Goal: Feedback & Contribution: Submit feedback/report problem

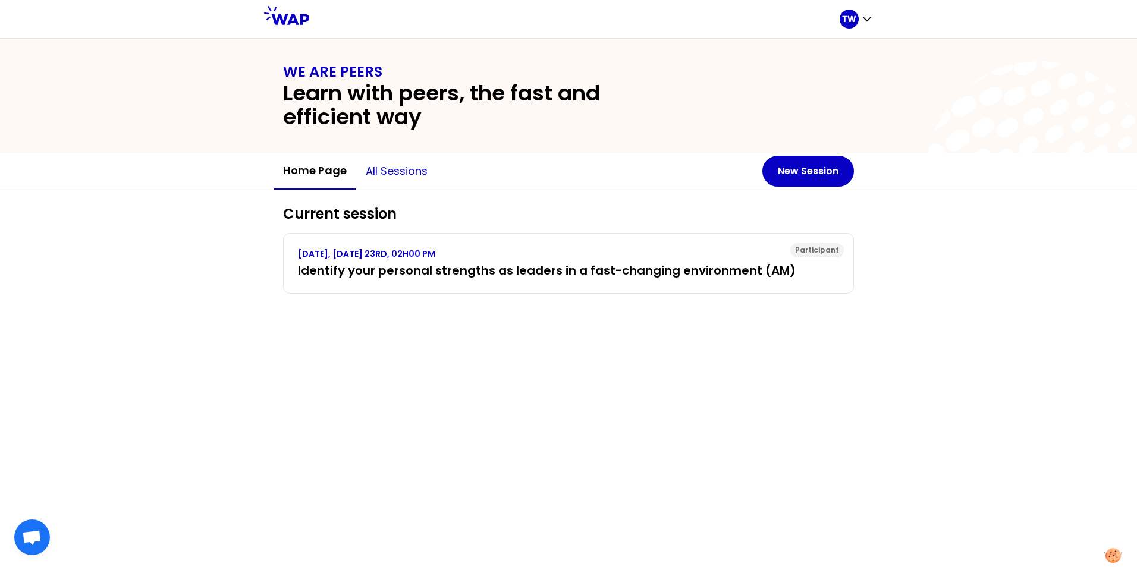
click at [426, 174] on button "All sessions" at bounding box center [396, 171] width 81 height 36
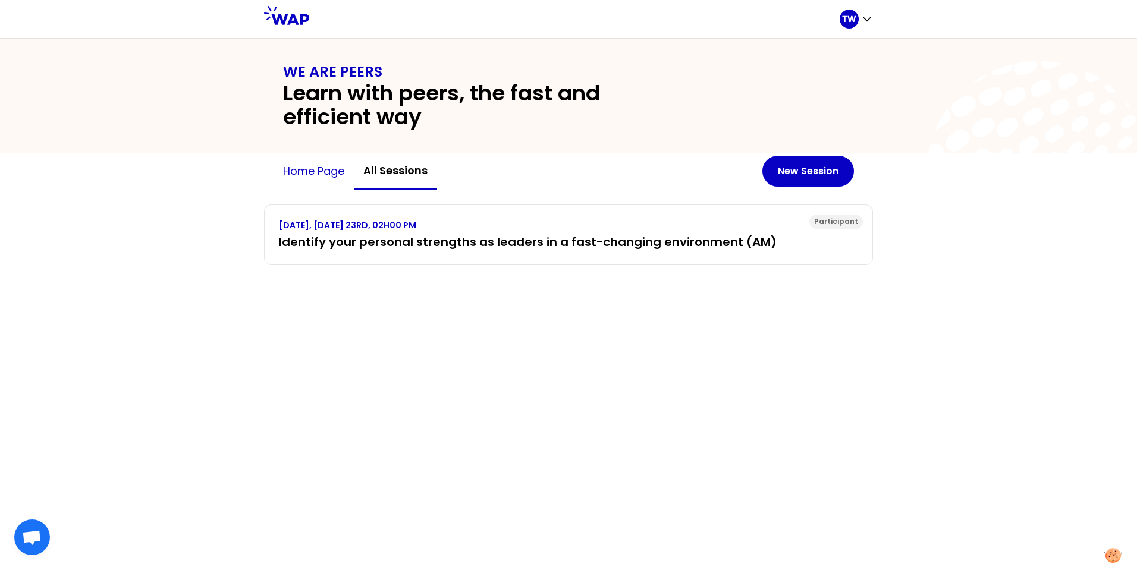
click at [321, 169] on button "Home page" at bounding box center [314, 171] width 80 height 36
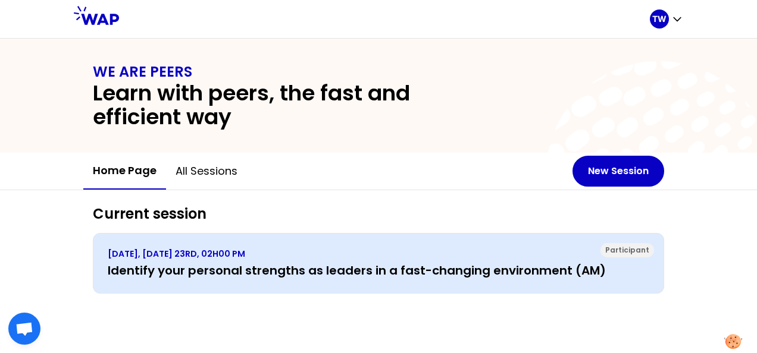
click at [304, 274] on h3 "Identify your personal strengths as leaders in a fast-changing environment (AM)" at bounding box center [378, 270] width 541 height 17
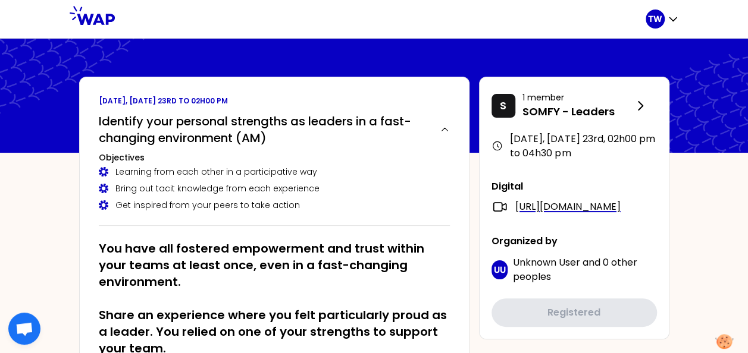
scroll to position [476, 0]
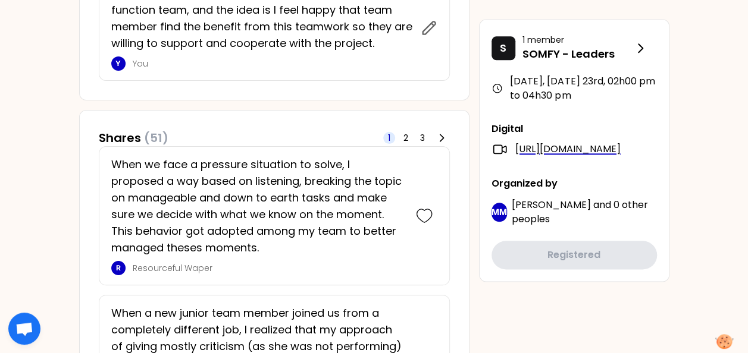
scroll to position [416, 0]
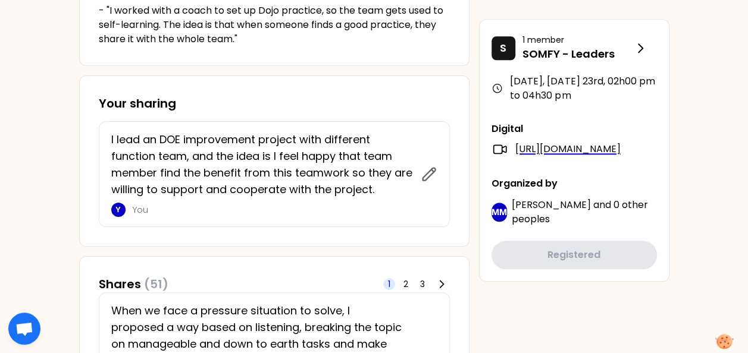
scroll to position [476, 0]
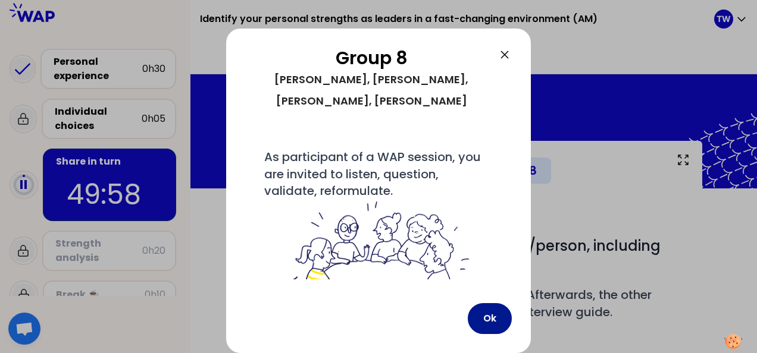
click at [487, 316] on button "Ok" at bounding box center [490, 318] width 44 height 31
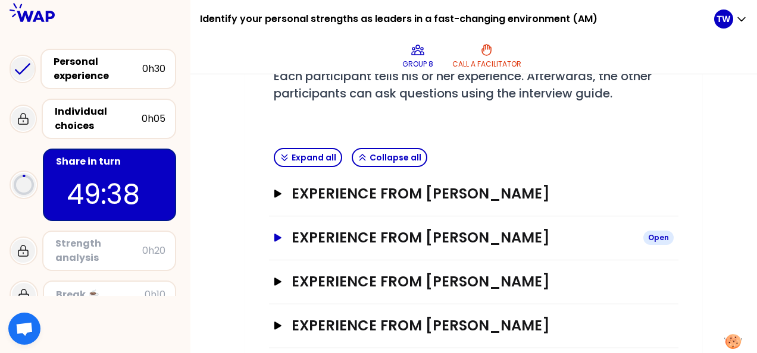
scroll to position [235, 0]
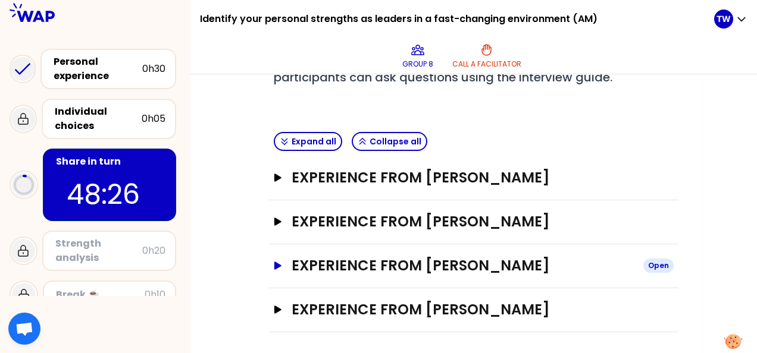
click at [277, 264] on icon "button" at bounding box center [277, 266] width 7 height 8
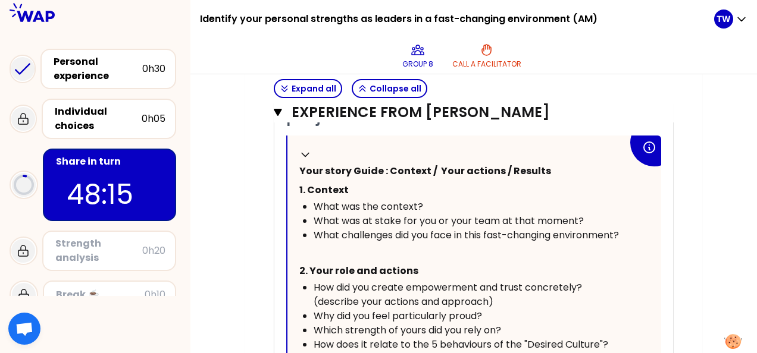
scroll to position [550, 0]
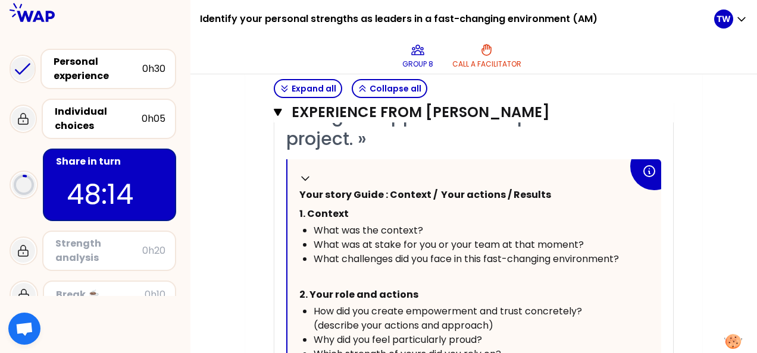
click at [392, 241] on span "What was at stake for you or your team at that moment?" at bounding box center [448, 245] width 270 height 14
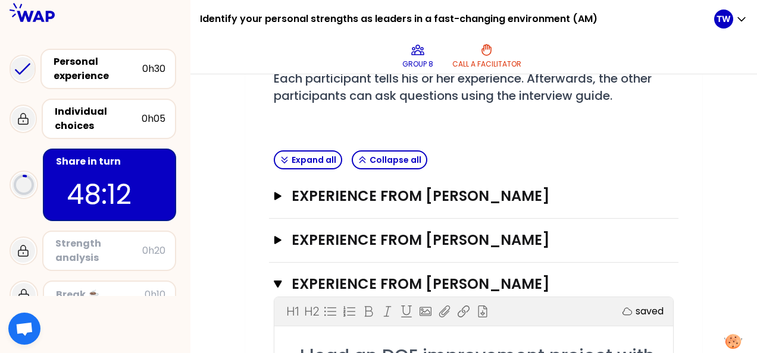
scroll to position [193, 0]
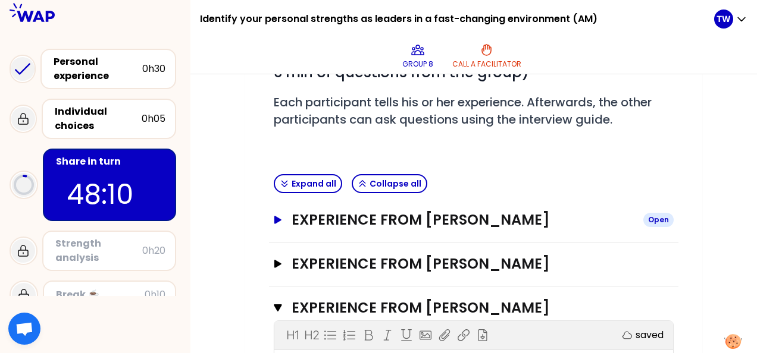
click at [278, 218] on icon "button" at bounding box center [277, 220] width 7 height 8
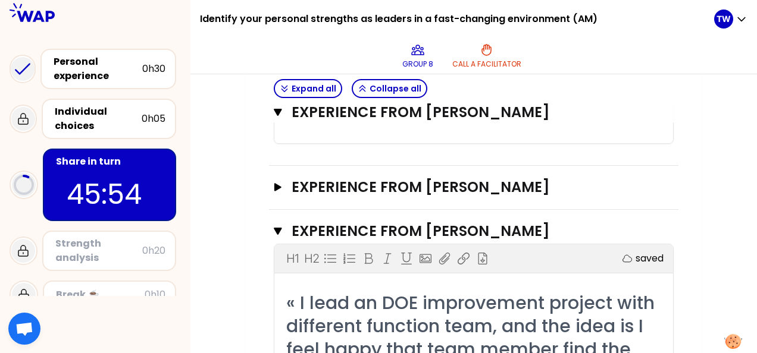
scroll to position [966, 0]
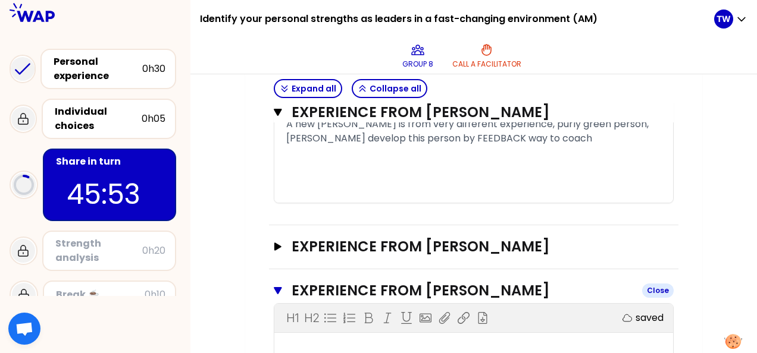
click at [276, 287] on icon "button" at bounding box center [278, 290] width 8 height 7
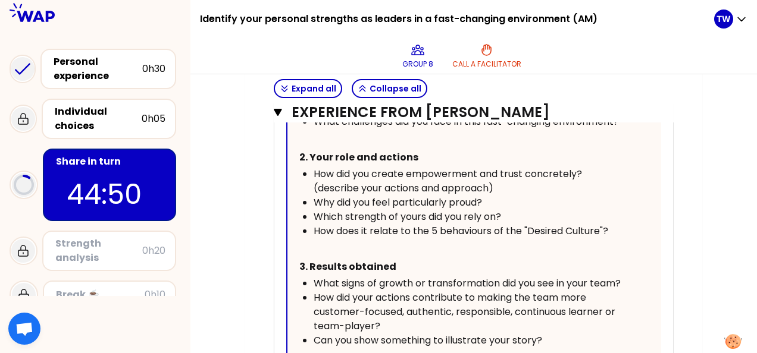
scroll to position [728, 0]
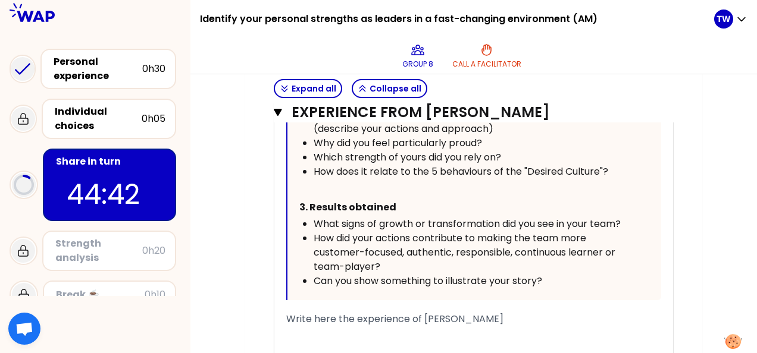
click at [587, 278] on div "Can you show something to illustrate your story?" at bounding box center [470, 281] width 314 height 14
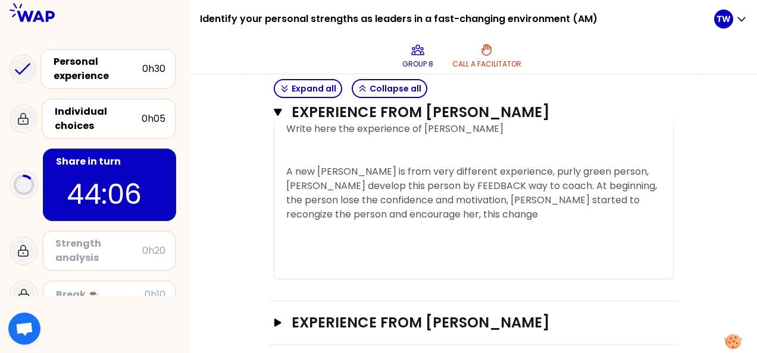
scroll to position [900, 0]
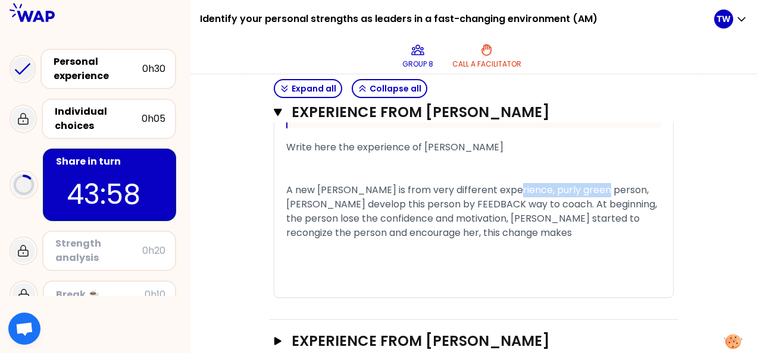
drag, startPoint x: 508, startPoint y: 187, endPoint x: 599, endPoint y: 184, distance: 91.0
click at [599, 184] on span "A new [PERSON_NAME] is from very different experience, purly green person, [PER…" at bounding box center [472, 211] width 373 height 57
click at [587, 187] on span "A new [PERSON_NAME] is from very different experience, purly green person, [PER…" at bounding box center [472, 211] width 373 height 57
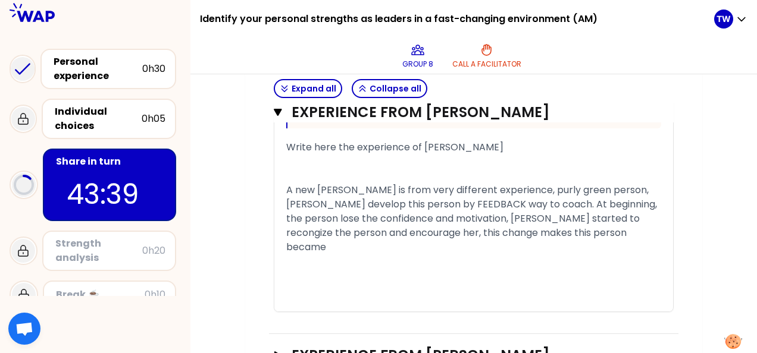
click at [537, 218] on span "A new [PERSON_NAME] is from very different experience, purly green person, [PER…" at bounding box center [472, 218] width 373 height 71
click at [544, 297] on div "﻿" at bounding box center [473, 304] width 375 height 14
click at [531, 232] on span "A new [PERSON_NAME] is from very different experience, purly green person, [PER…" at bounding box center [474, 218] width 377 height 71
click at [366, 269] on div "﻿" at bounding box center [473, 276] width 375 height 14
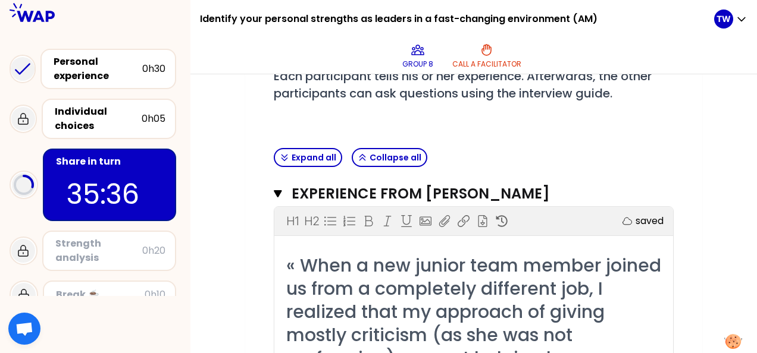
scroll to position [127, 0]
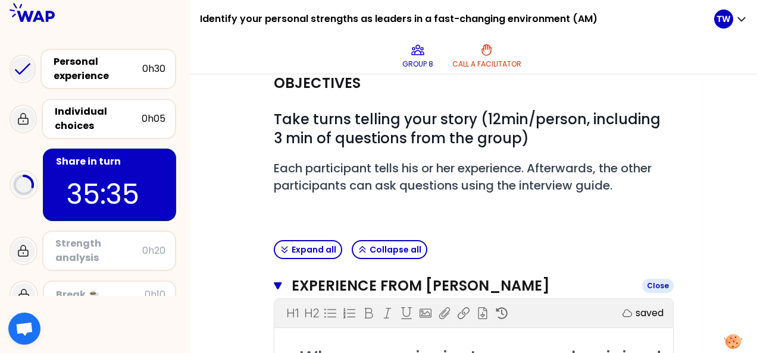
drag, startPoint x: 276, startPoint y: 282, endPoint x: 296, endPoint y: 282, distance: 19.6
click at [276, 283] on icon "button" at bounding box center [278, 286] width 8 height 7
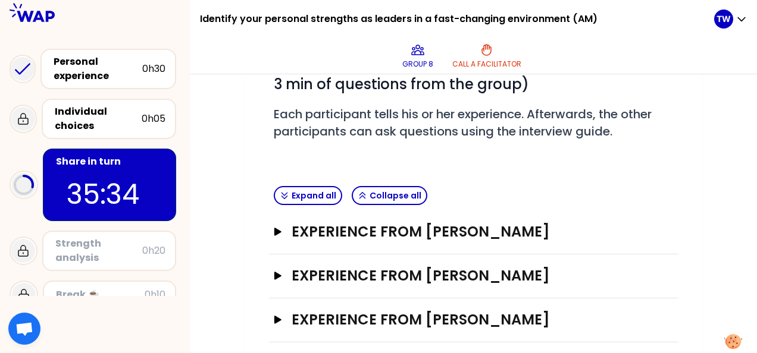
scroll to position [235, 0]
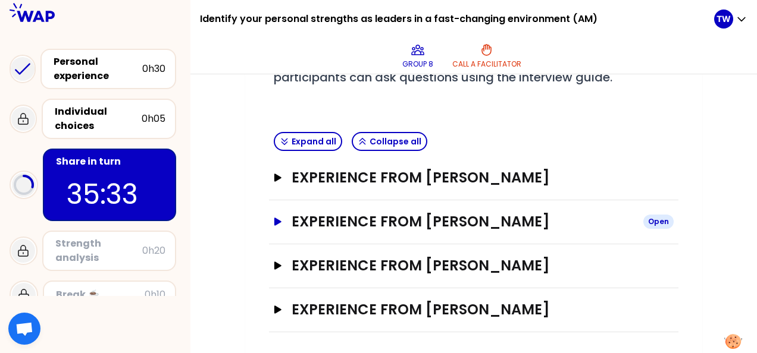
click at [275, 221] on icon "button" at bounding box center [277, 222] width 7 height 8
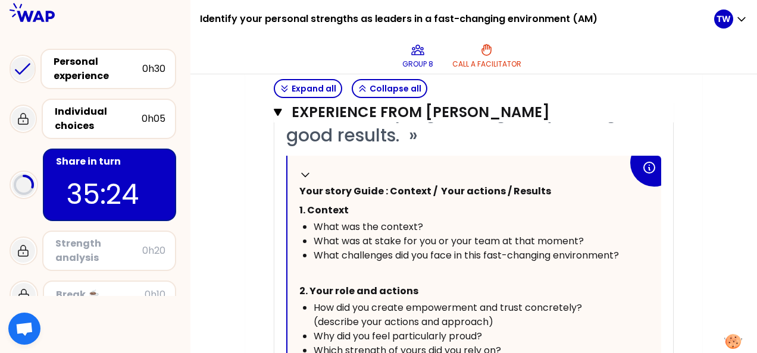
scroll to position [354, 0]
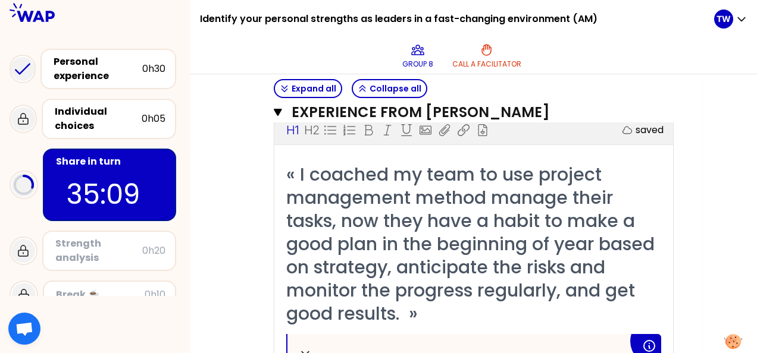
click at [431, 265] on span "« I coached my team to use project management method manage their tasks, now th…" at bounding box center [472, 244] width 373 height 165
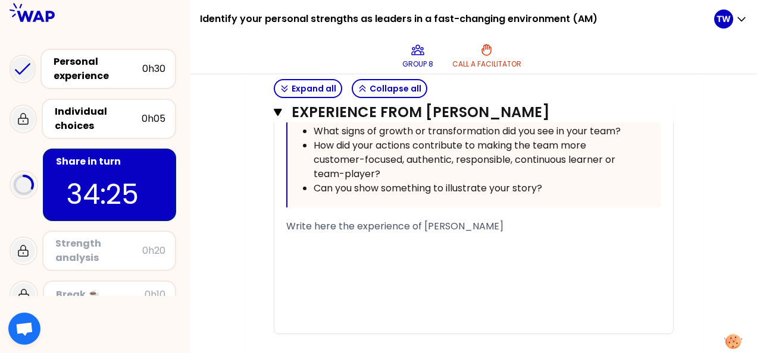
scroll to position [830, 0]
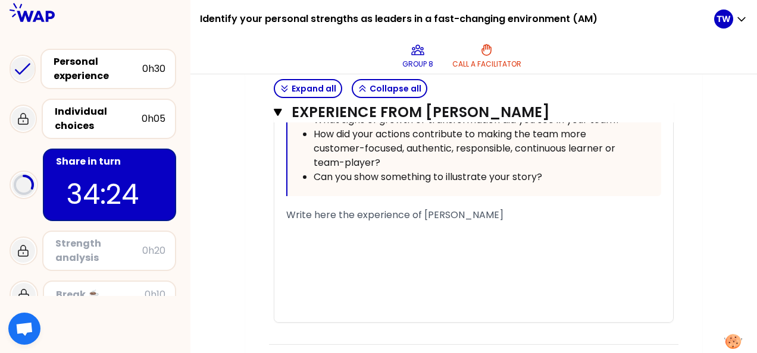
click at [322, 233] on div "﻿" at bounding box center [473, 229] width 375 height 14
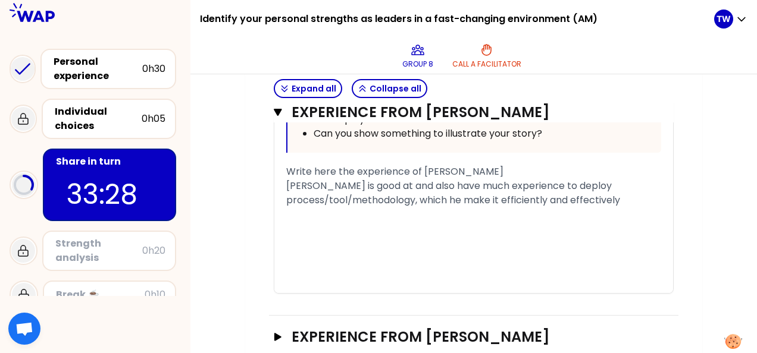
scroll to position [889, 0]
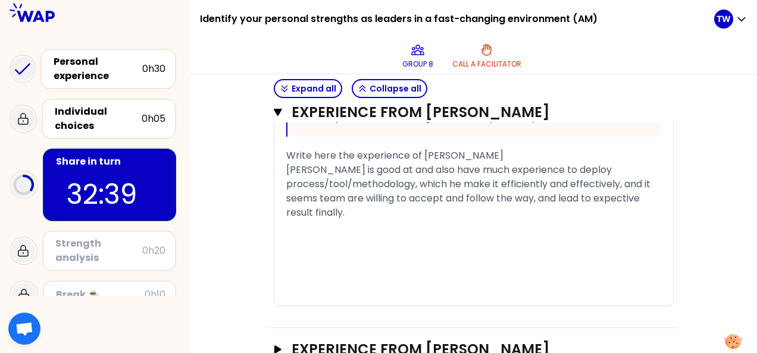
click at [496, 195] on span "[PERSON_NAME] is good at and also have much experience to deploy process/tool/m…" at bounding box center [469, 191] width 366 height 57
click at [399, 229] on div "﻿" at bounding box center [473, 227] width 375 height 14
click at [366, 209] on div "[PERSON_NAME] is good at and also have much experience to deploy process/tool/m…" at bounding box center [473, 191] width 375 height 57
click at [303, 229] on div "﻿" at bounding box center [473, 227] width 375 height 14
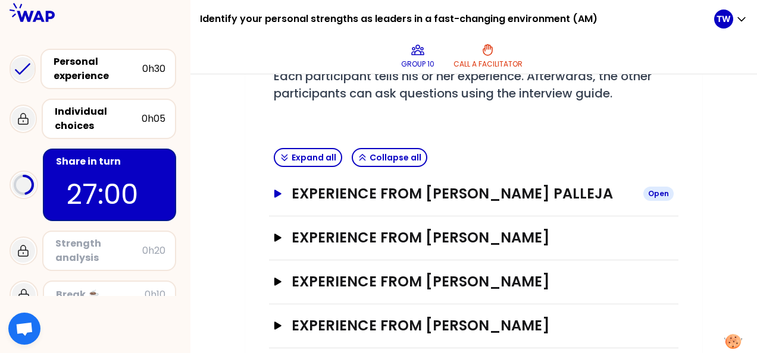
scroll to position [235, 0]
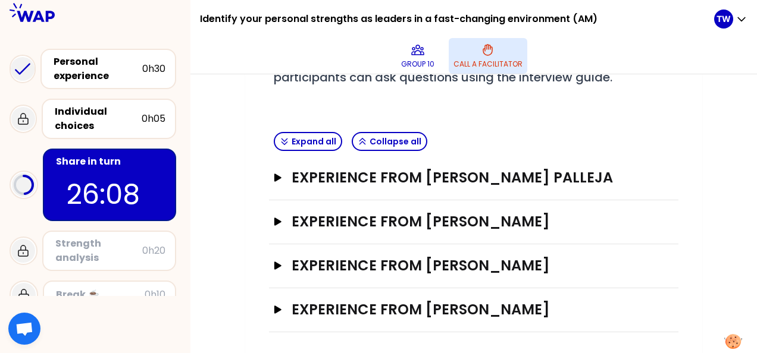
click at [501, 58] on button "Call a facilitator" at bounding box center [488, 56] width 79 height 36
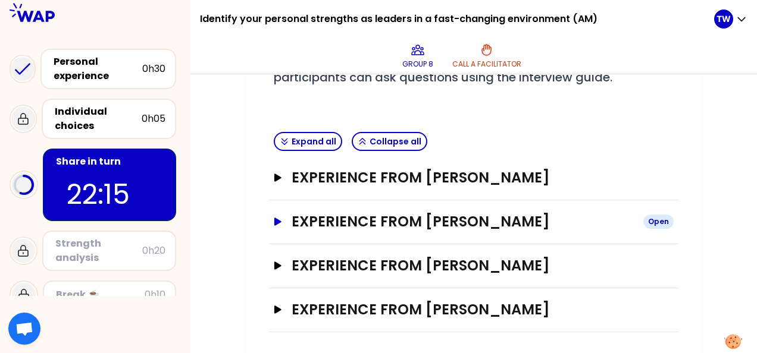
drag, startPoint x: 278, startPoint y: 220, endPoint x: 343, endPoint y: 221, distance: 64.2
click at [278, 220] on icon "button" at bounding box center [277, 222] width 7 height 8
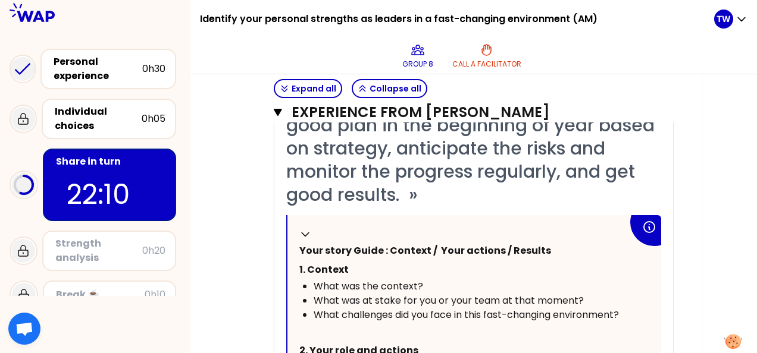
scroll to position [294, 0]
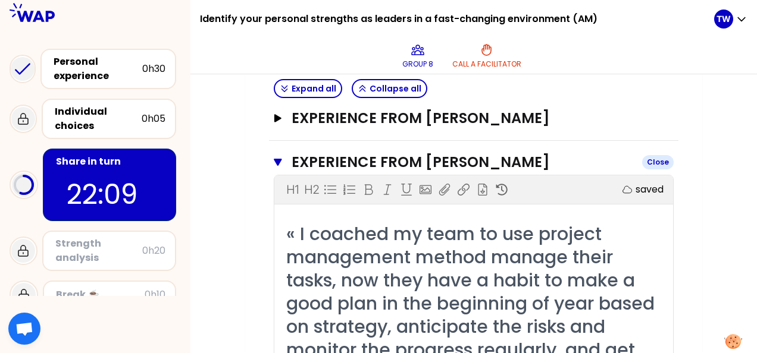
click at [276, 162] on icon "button" at bounding box center [278, 162] width 8 height 7
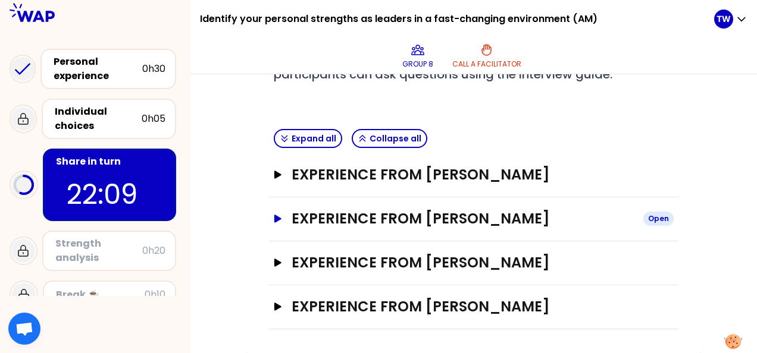
scroll to position [235, 0]
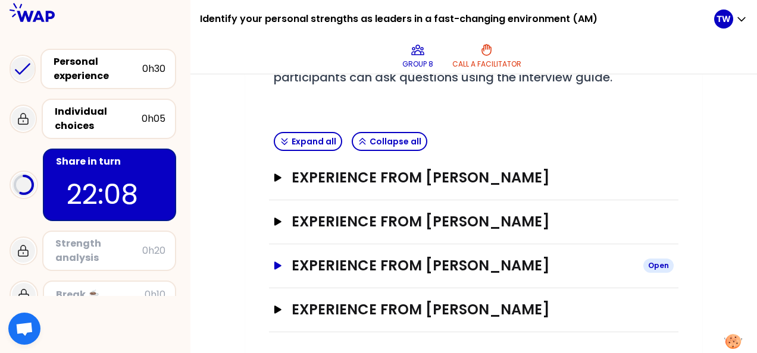
click at [277, 264] on icon "button" at bounding box center [277, 266] width 7 height 8
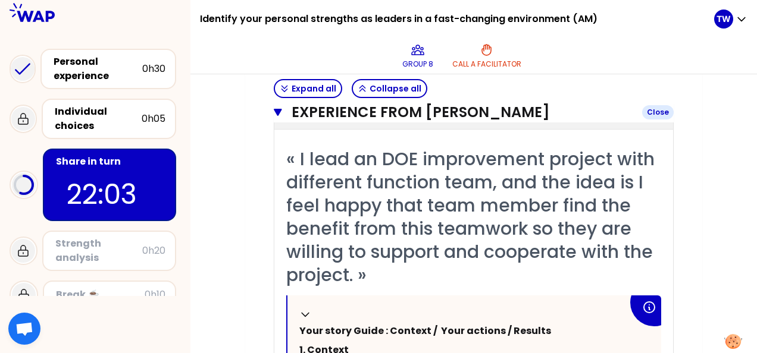
scroll to position [354, 0]
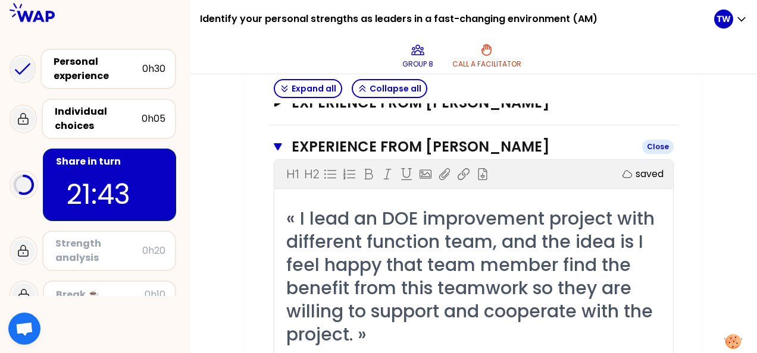
click at [277, 139] on button "Experience from [PERSON_NAME]" at bounding box center [474, 146] width 400 height 19
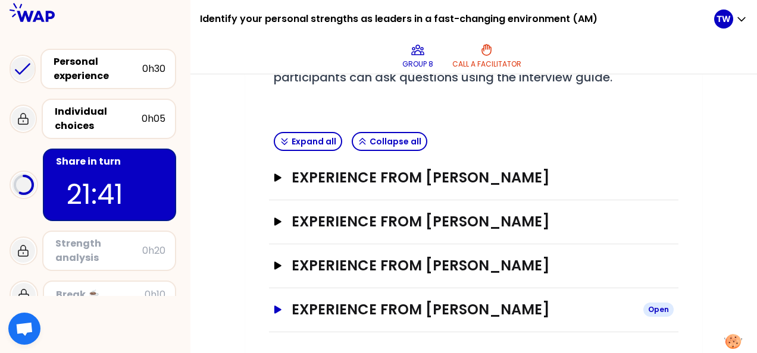
click at [274, 306] on icon "button" at bounding box center [278, 310] width 10 height 8
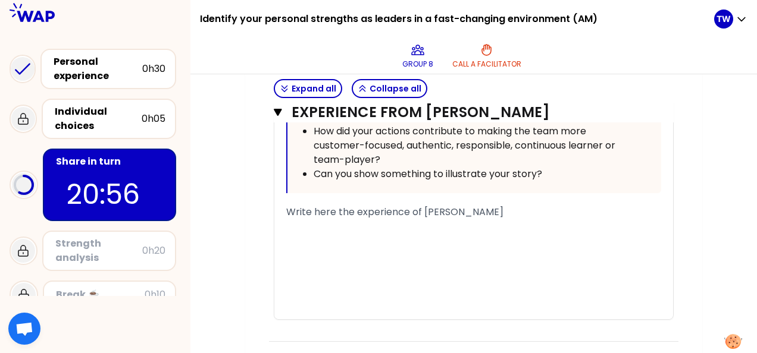
scroll to position [930, 0]
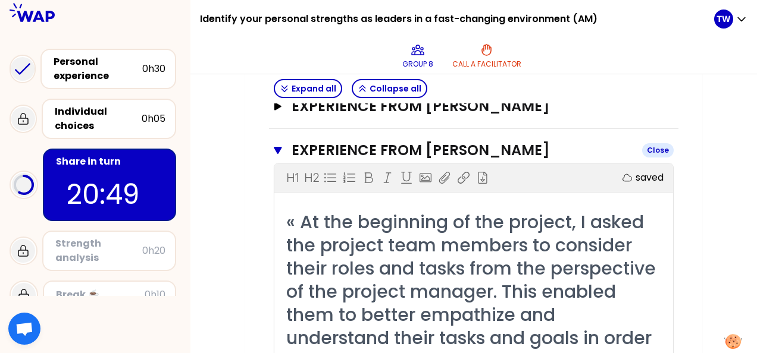
click at [274, 143] on button "Experience from [GEOGRAPHIC_DATA][PERSON_NAME]" at bounding box center [474, 150] width 400 height 19
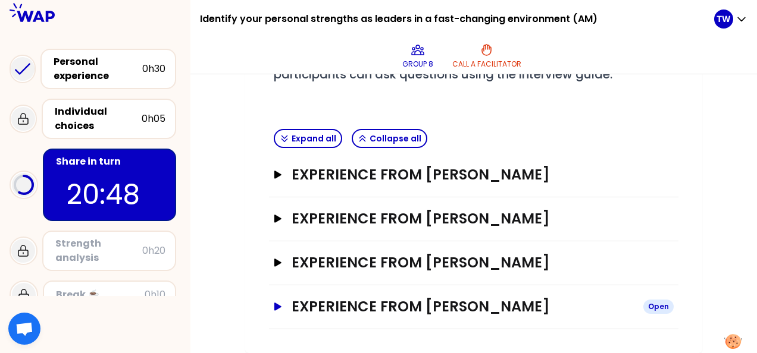
scroll to position [235, 0]
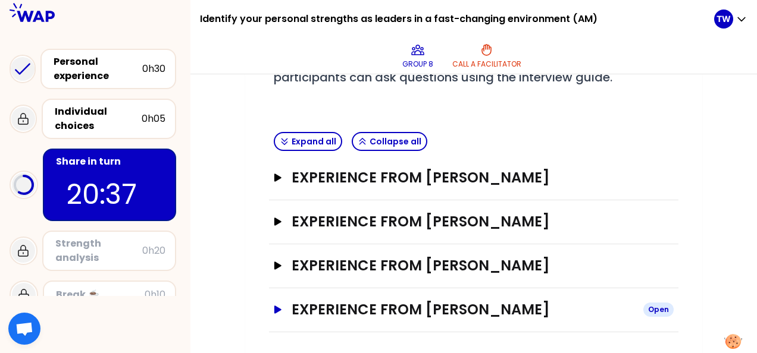
click at [276, 308] on icon "button" at bounding box center [277, 310] width 7 height 8
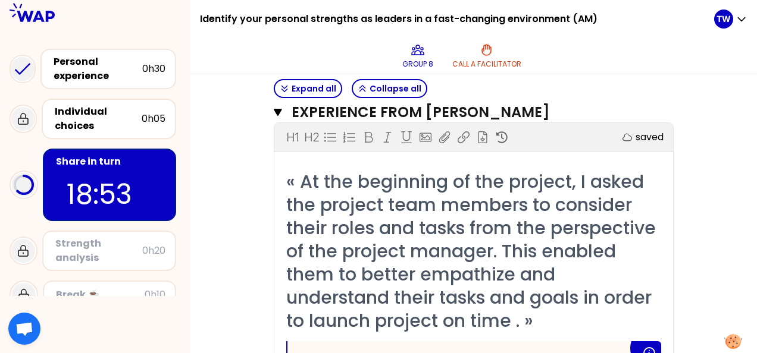
scroll to position [394, 0]
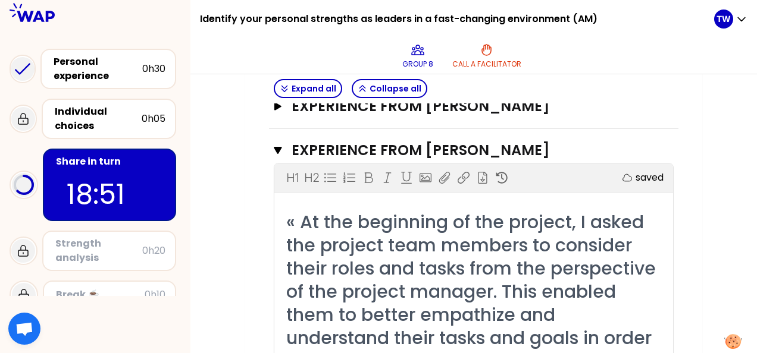
drag, startPoint x: 277, startPoint y: 145, endPoint x: 285, endPoint y: 168, distance: 24.5
click at [277, 147] on icon "button" at bounding box center [278, 150] width 8 height 7
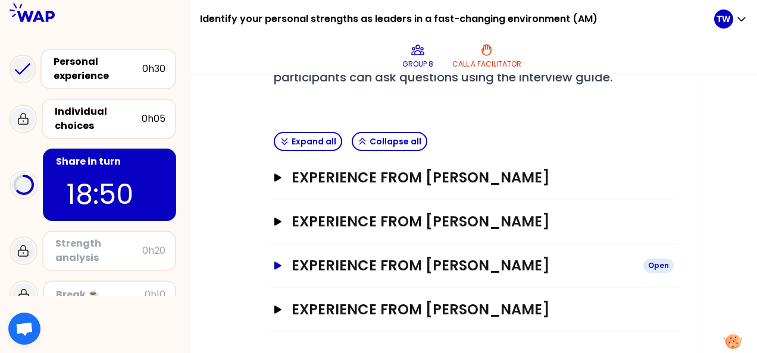
click at [275, 264] on icon "button" at bounding box center [277, 266] width 7 height 8
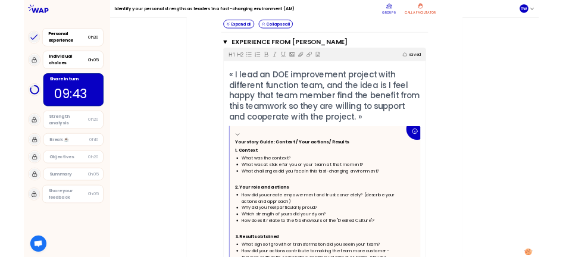
scroll to position [312, 0]
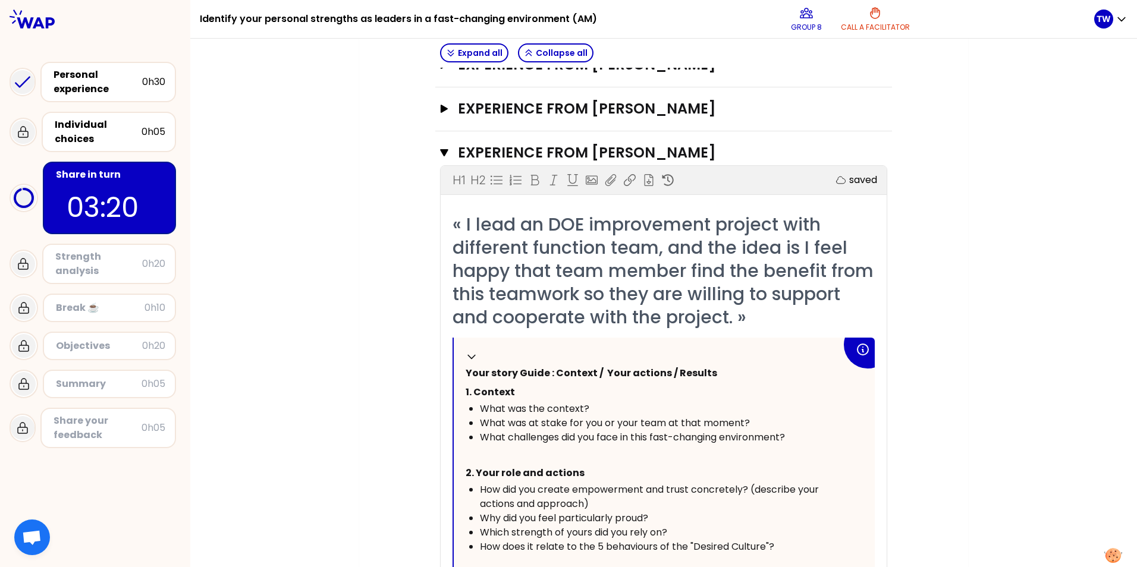
click at [756, 353] on div "My group number: 8 Objectives # Take turns telling your story (12min/person, in…" at bounding box center [663, 350] width 947 height 1114
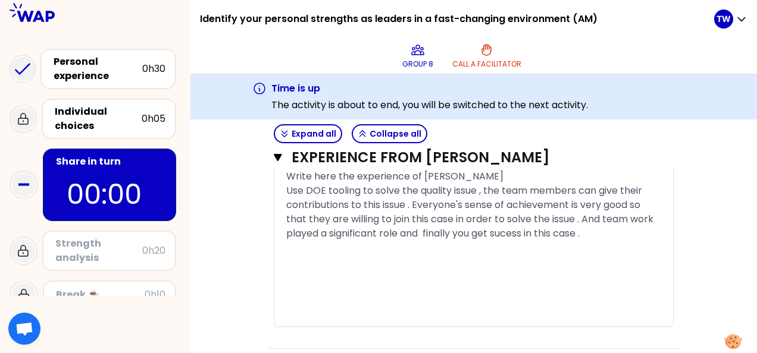
scroll to position [876, 0]
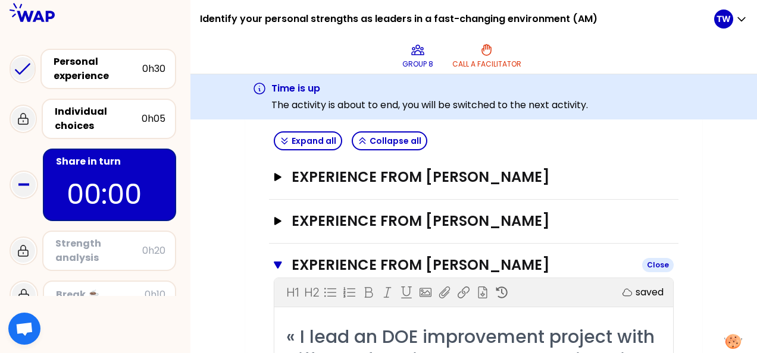
click at [278, 258] on button "Experience from [PERSON_NAME]" at bounding box center [474, 265] width 400 height 19
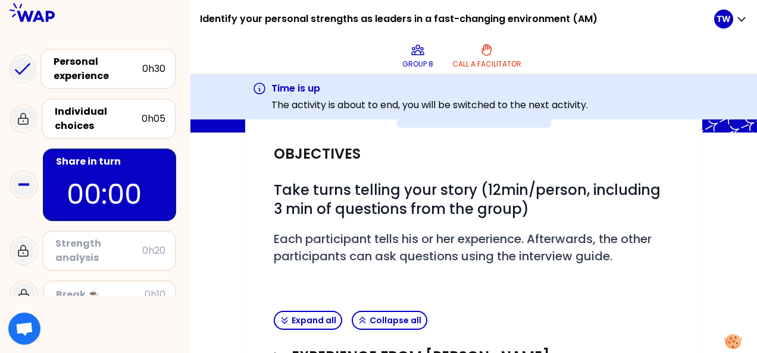
scroll to position [42, 0]
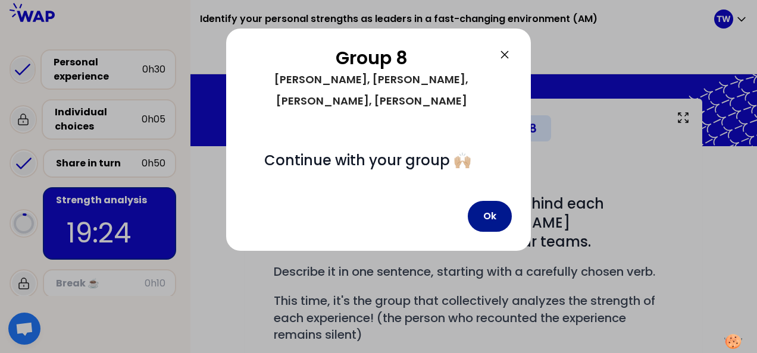
click at [493, 201] on button "Ok" at bounding box center [490, 216] width 44 height 31
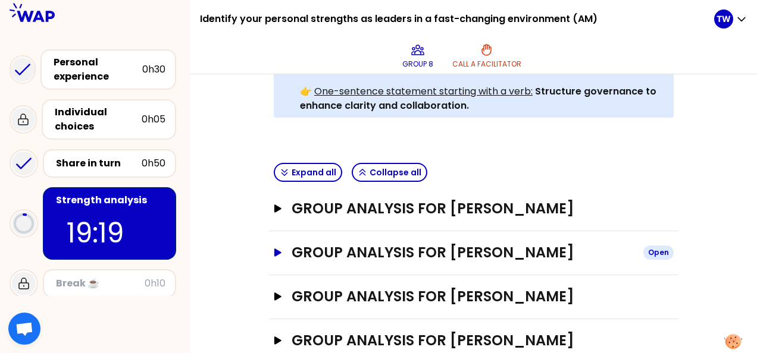
scroll to position [447, 0]
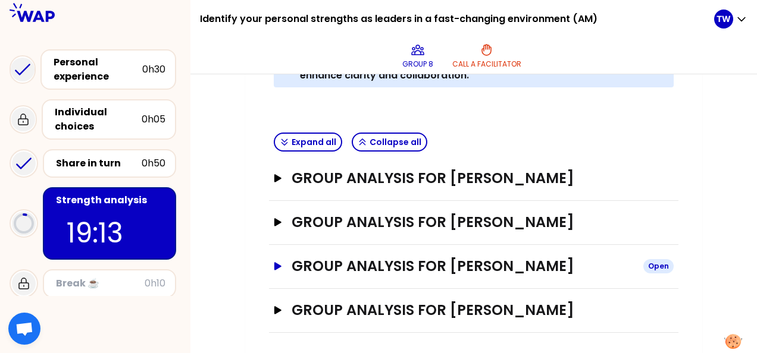
click at [278, 264] on icon "button" at bounding box center [277, 266] width 7 height 8
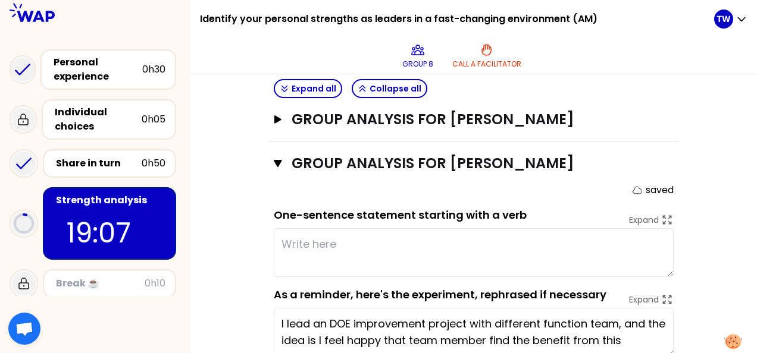
scroll to position [566, 0]
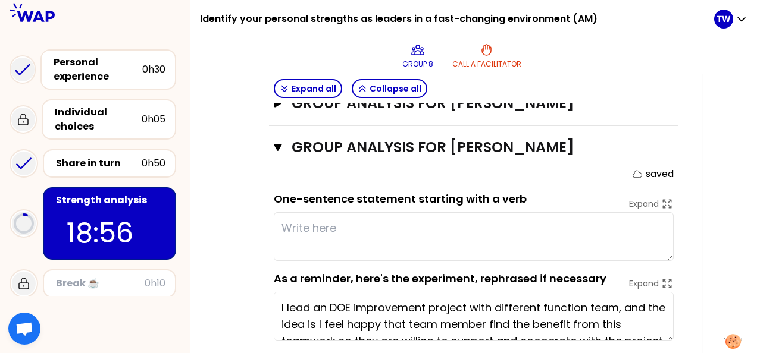
click at [359, 232] on textarea at bounding box center [474, 236] width 400 height 49
type textarea "It will be smoothly and comfortablely"
click at [495, 228] on textarea "It will be smoothly and comfortablely" at bounding box center [474, 236] width 400 height 49
drag, startPoint x: 499, startPoint y: 224, endPoint x: 263, endPoint y: 225, distance: 236.2
click at [263, 225] on div "My group number: 8 Objectives # As a group, identify the strength behind each e…" at bounding box center [473, 2] width 457 height 855
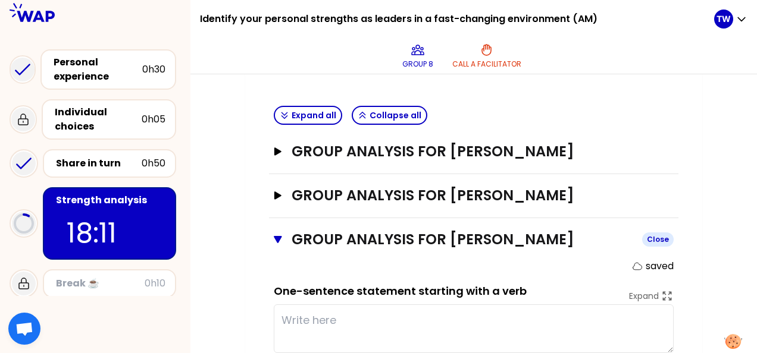
scroll to position [447, 0]
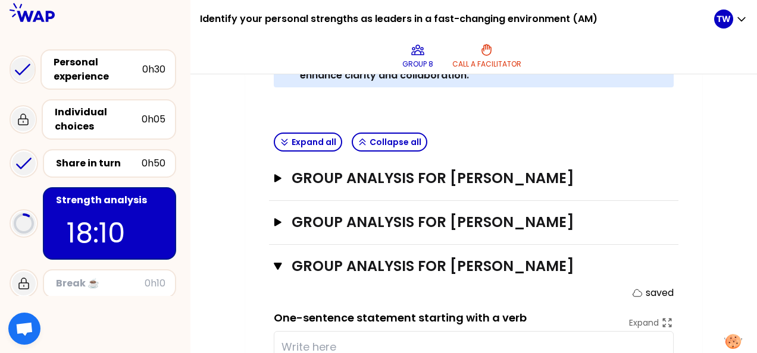
click at [271, 218] on div "Group analysis for [PERSON_NAME] Open" at bounding box center [473, 223] width 409 height 44
click at [275, 218] on icon "button" at bounding box center [277, 222] width 7 height 8
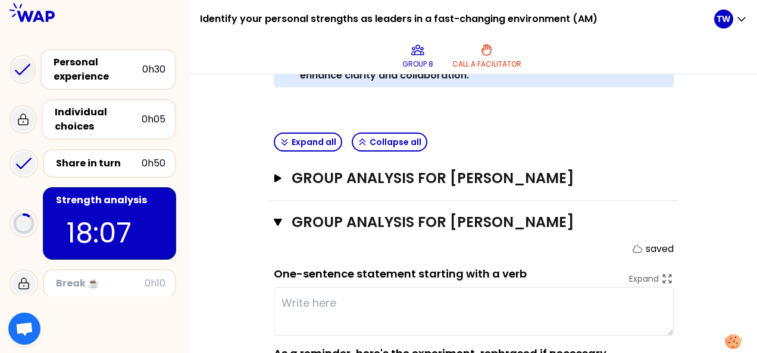
click at [377, 301] on textarea at bounding box center [474, 311] width 400 height 49
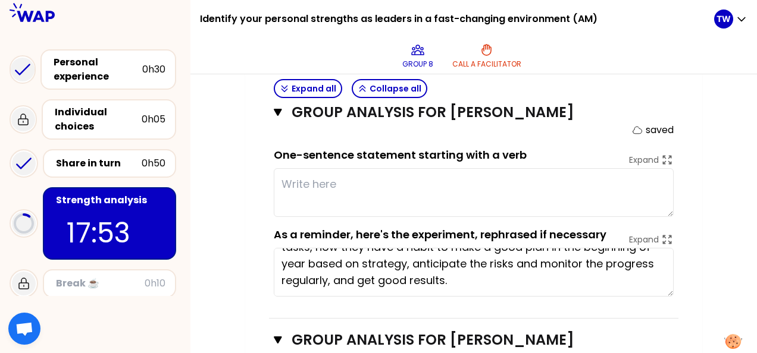
scroll to position [0, 0]
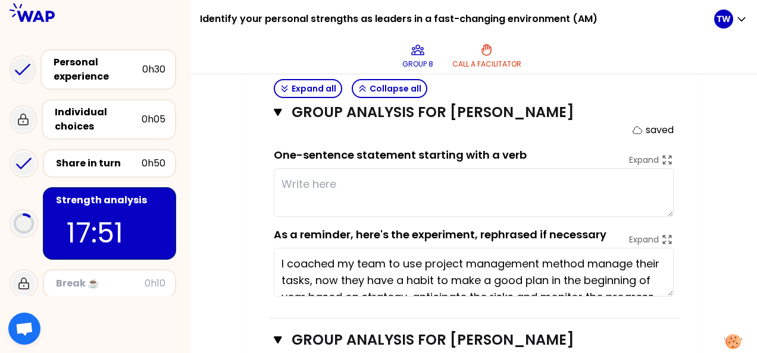
click at [331, 184] on textarea at bounding box center [474, 192] width 400 height 49
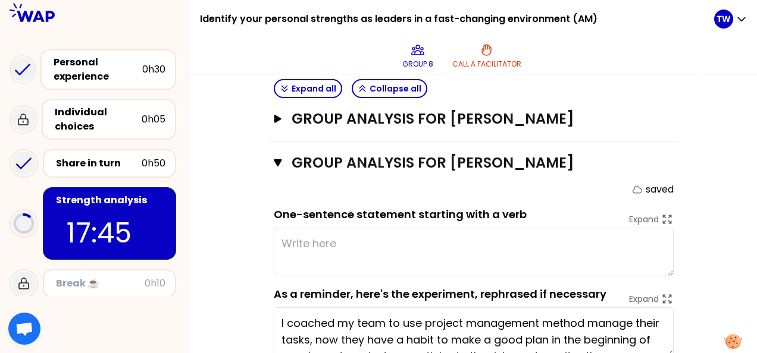
type textarea "Inspiring the team work"
click at [375, 252] on textarea at bounding box center [474, 252] width 400 height 49
type textarea "Find a good way to co"
type textarea "Inspiring the team work b"
type textarea "Find a good way to coach"
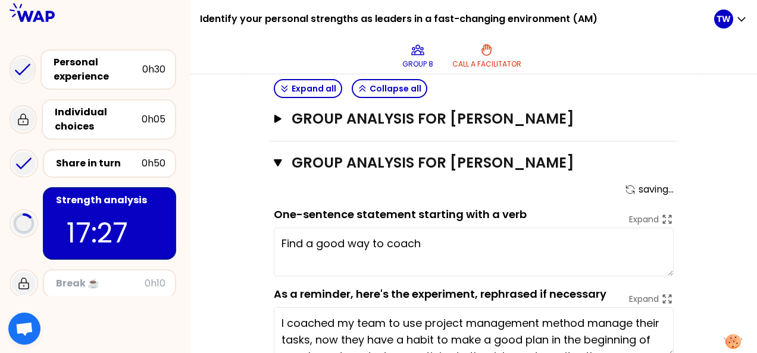
type textarea "Inspiring the team work by"
type textarea "Find a good way to coach and"
type textarea "Inspiring the team work by a"
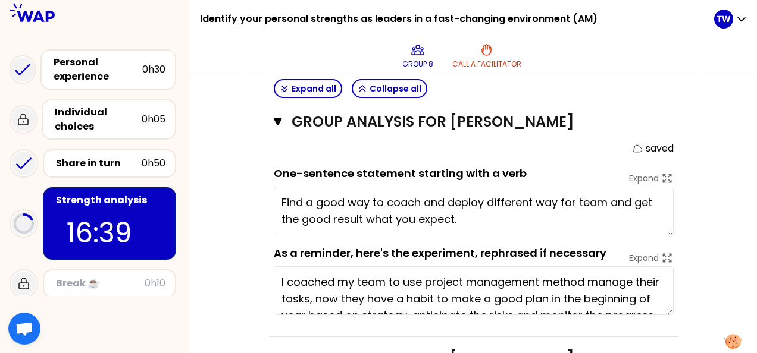
scroll to position [566, 0]
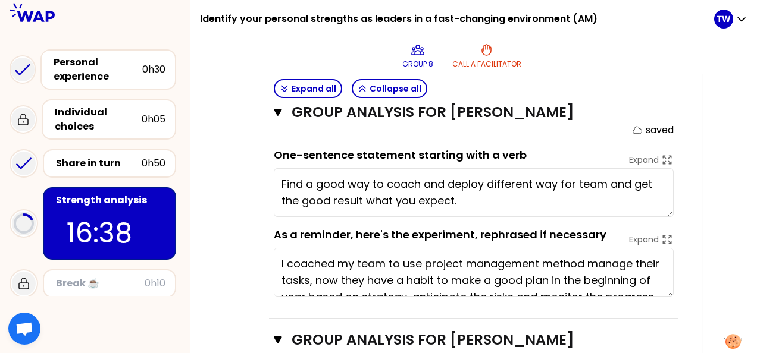
click at [699, 220] on div "My group number: 8 Objectives # As a group, identify the strength behind each e…" at bounding box center [473, 99] width 457 height 1048
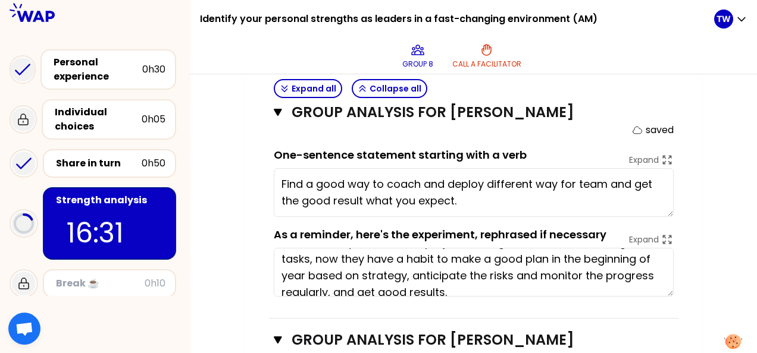
scroll to position [33, 0]
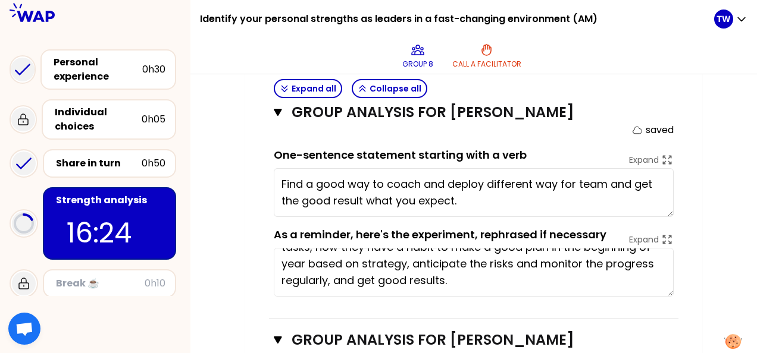
click at [485, 181] on textarea "Find a good way to coach and deploy different way for team and get the good res…" at bounding box center [474, 192] width 400 height 49
click at [592, 180] on textarea "Find a good way to coach and deploy an different way for team and get the good …" at bounding box center [474, 192] width 400 height 49
type textarea "Find a good way to coach and deploy an different way for team and get the good …"
click at [712, 189] on div "My group number: 8 Objectives # As a group, identify the strength behind each e…" at bounding box center [473, 99] width 566 height 1048
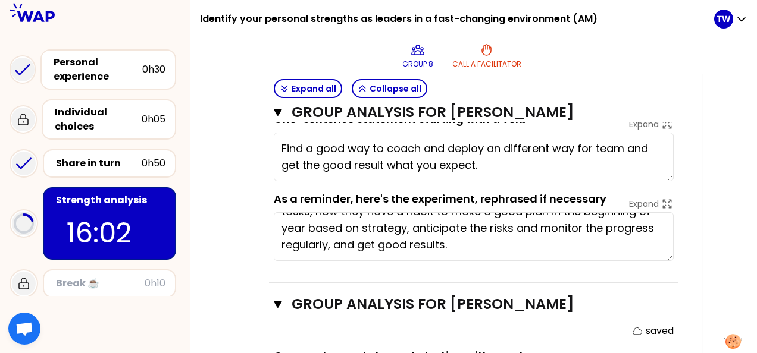
scroll to position [625, 0]
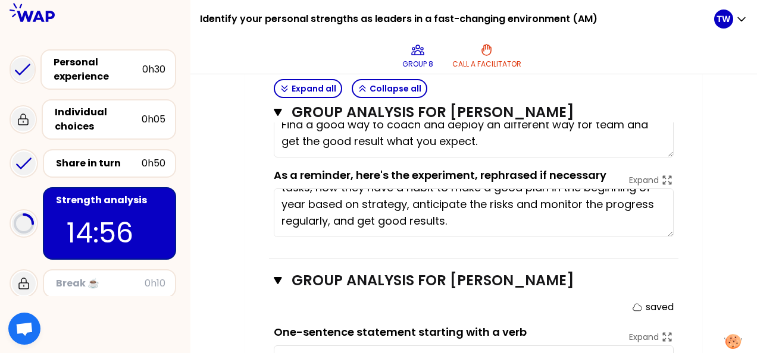
type textarea "Inspiring the team work spirit by a scientific tool to give more contributions"
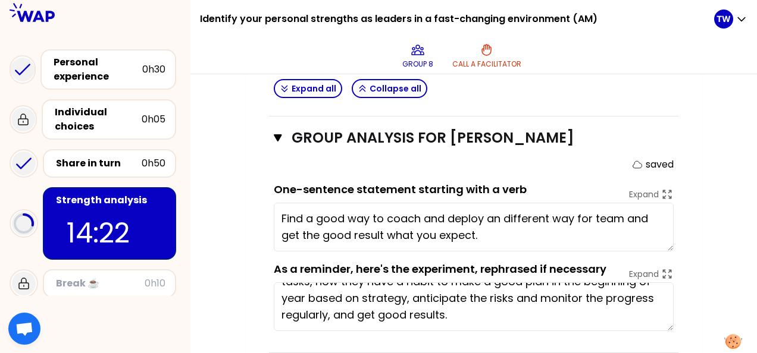
scroll to position [447, 0]
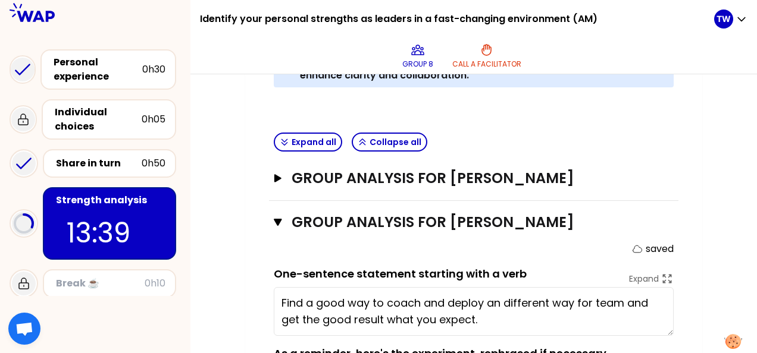
drag, startPoint x: 280, startPoint y: 176, endPoint x: 284, endPoint y: 186, distance: 10.9
click at [280, 176] on icon "button" at bounding box center [277, 178] width 7 height 8
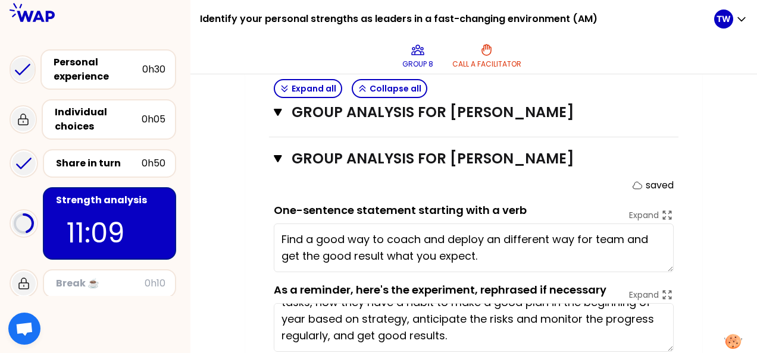
scroll to position [685, 0]
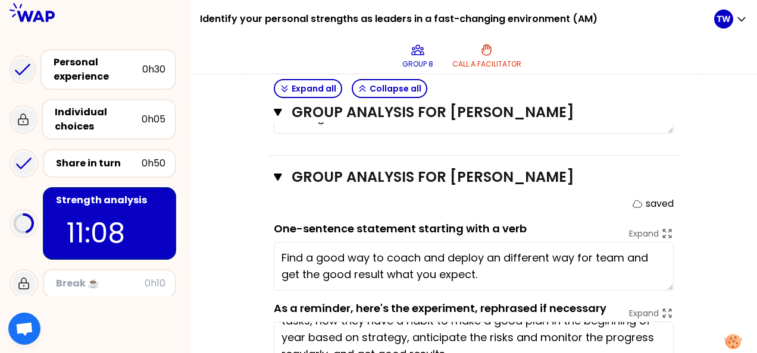
type textarea "Recognize people for their achievement even small points can create people's gr…"
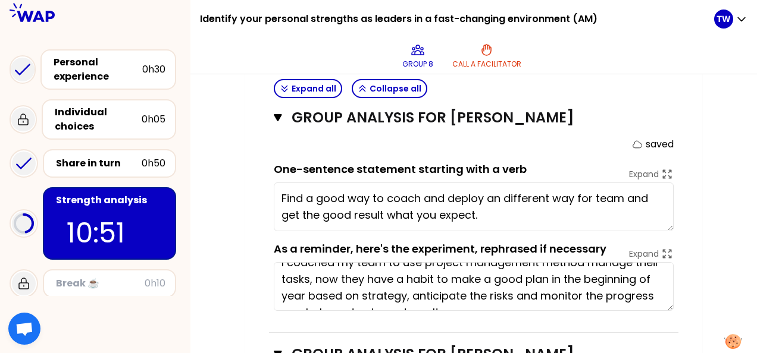
scroll to position [0, 0]
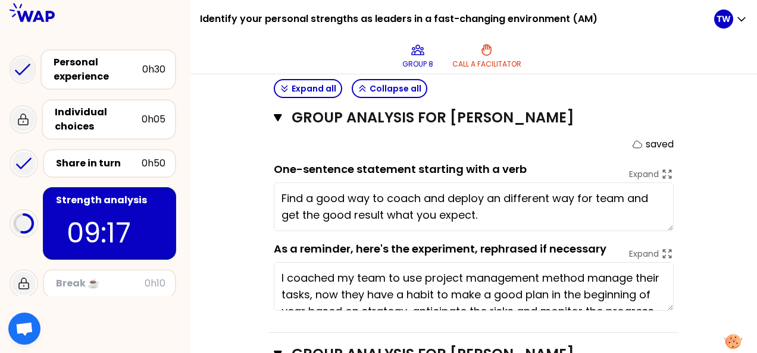
drag, startPoint x: 419, startPoint y: 196, endPoint x: 470, endPoint y: 226, distance: 59.2
click at [419, 196] on textarea "Find a good way to coach and deploy an different way for team and get the good …" at bounding box center [474, 207] width 400 height 49
type textarea "Inspire the team work spirit by a scientific tool to give more contributions an…"
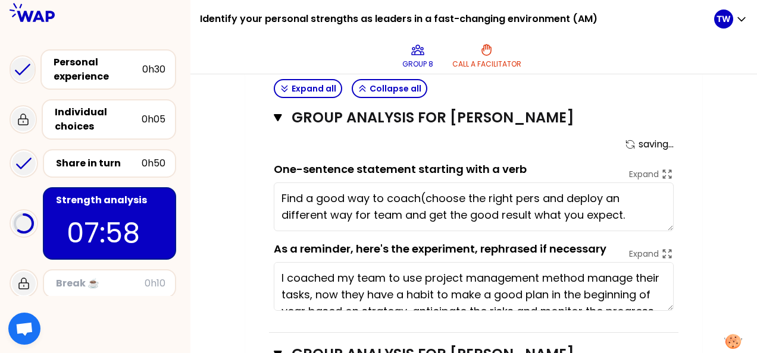
type textarea "Find a good way to coach(choose the right perso and deploy an different way for…"
type textarea "Inspire the team work spirit by a scientific tool to give more contributions an…"
click at [548, 194] on textarea "Find a good way to coach(choose the right person with right person and deploy a…" at bounding box center [474, 207] width 400 height 49
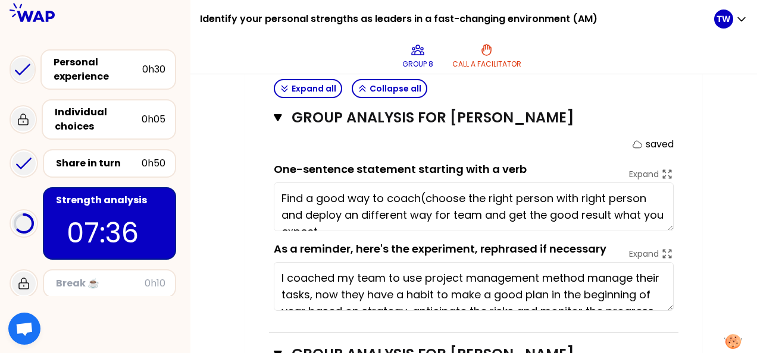
click at [647, 194] on textarea "Find a good way to coach(choose the right person with right person and deploy a…" at bounding box center [474, 207] width 400 height 49
type textarea "Find a good way to coach(choose the right person with right method) and deploy …"
click at [694, 197] on div "My group number: 8 Objectives # As a group, identify the strength behind each e…" at bounding box center [473, 17] width 457 height 1241
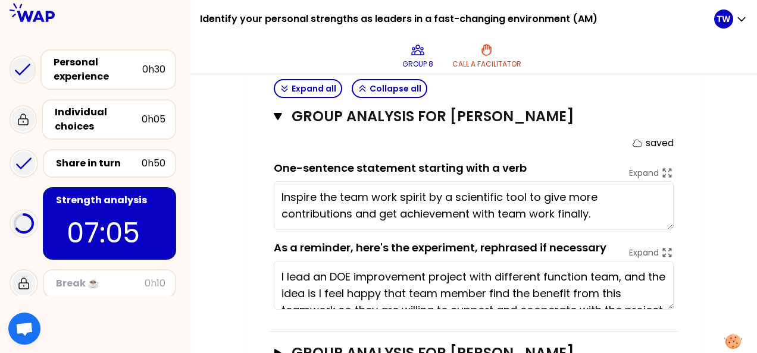
scroll to position [923, 0]
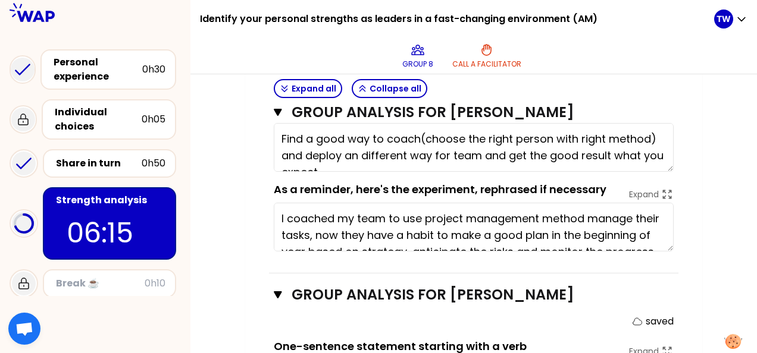
scroll to position [744, 0]
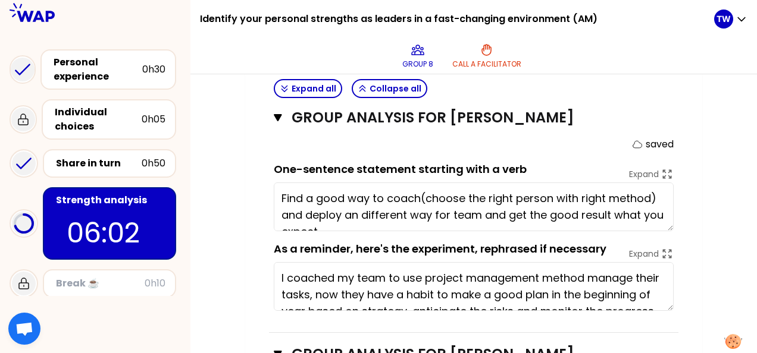
click at [371, 194] on textarea "Find a good way to coach(choose the right person with right method) and deploy …" at bounding box center [474, 207] width 400 height 49
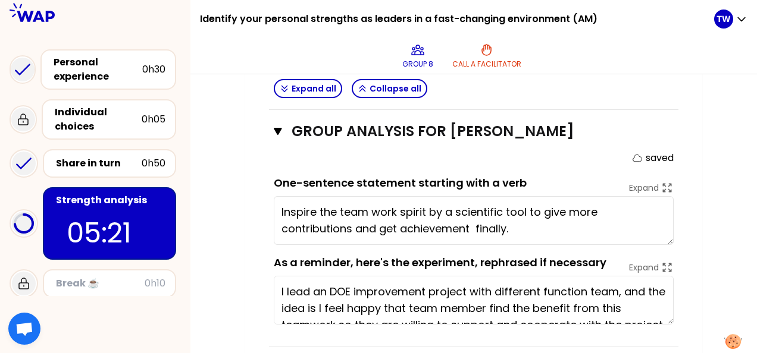
scroll to position [982, 0]
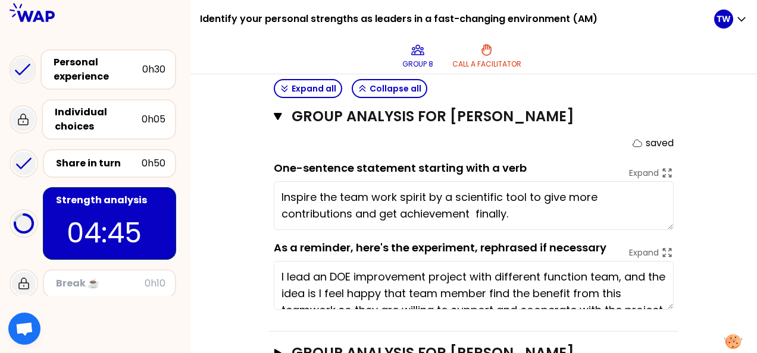
click at [566, 211] on textarea "Inspire the team work spirit by a scientific tool to give more contributions an…" at bounding box center [474, 205] width 400 height 49
click at [554, 209] on textarea "Inspire the team work spirit by a scientific tool to give more contributions an…" at bounding box center [474, 205] width 400 height 49
type textarea "Inspire the team work spirit to use a scientific tool to give more contribution…"
click at [552, 205] on textarea "Inspire the team work spirit to use a scientific tool to give more contribution…" at bounding box center [474, 205] width 400 height 49
click at [539, 208] on textarea "Inspire the team work spirit to use a scientific tool to give more contribution…" at bounding box center [474, 205] width 400 height 49
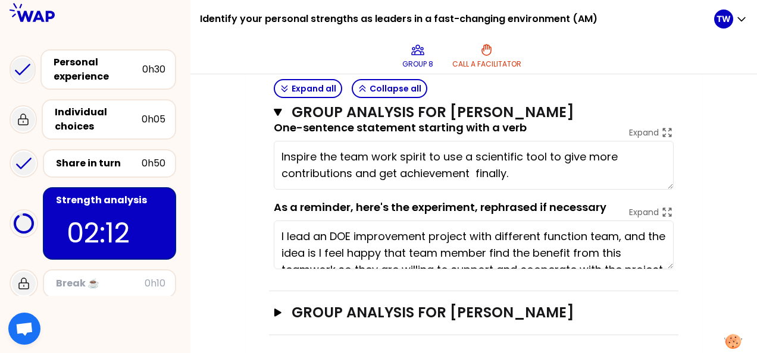
scroll to position [33, 0]
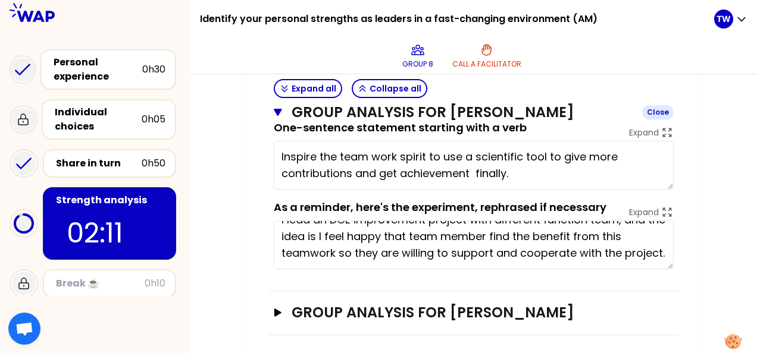
click at [277, 111] on icon "button" at bounding box center [278, 112] width 8 height 7
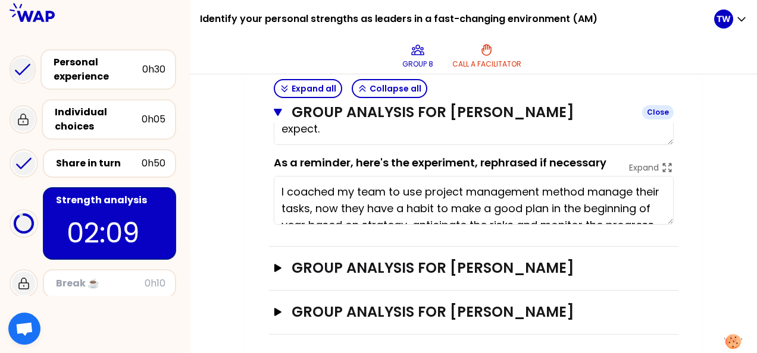
click at [278, 115] on icon "button" at bounding box center [278, 112] width 8 height 7
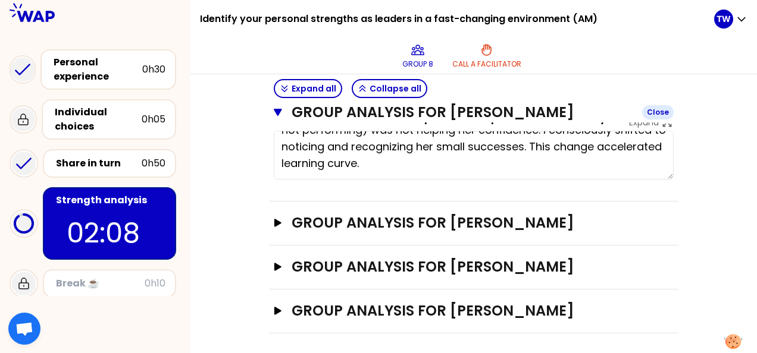
click at [278, 111] on icon "button" at bounding box center [278, 112] width 8 height 7
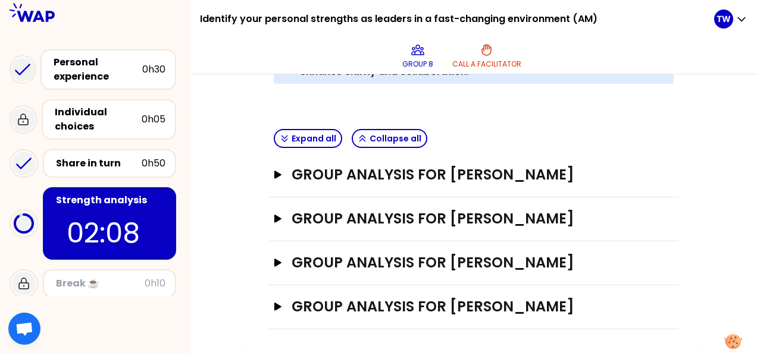
scroll to position [447, 0]
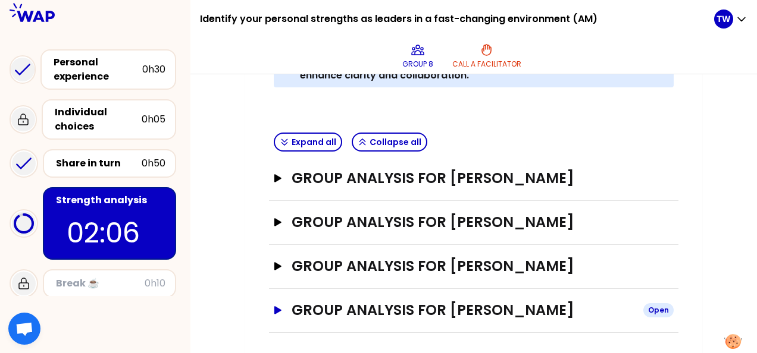
click at [278, 306] on icon "button" at bounding box center [277, 310] width 7 height 8
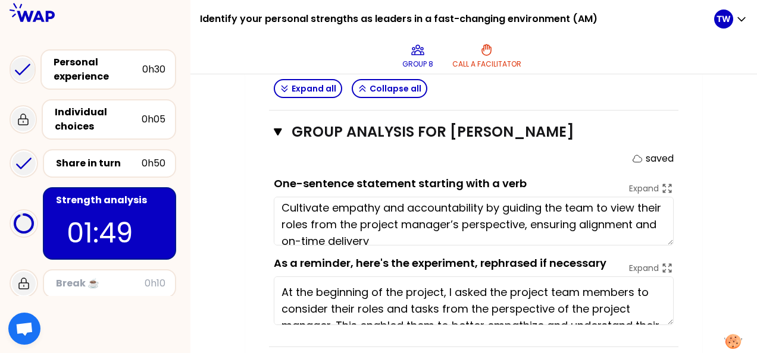
scroll to position [0, 0]
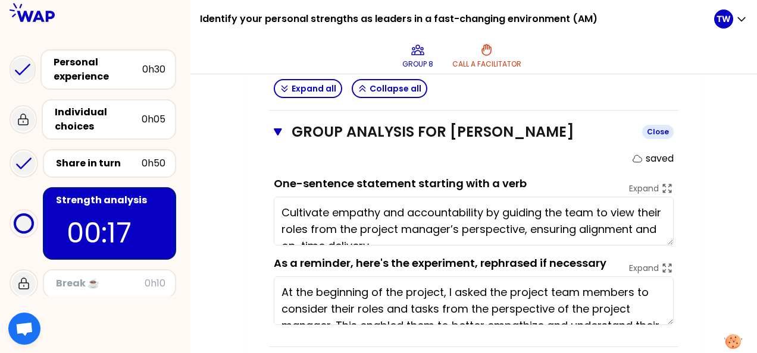
click at [278, 128] on icon "button" at bounding box center [278, 131] width 8 height 7
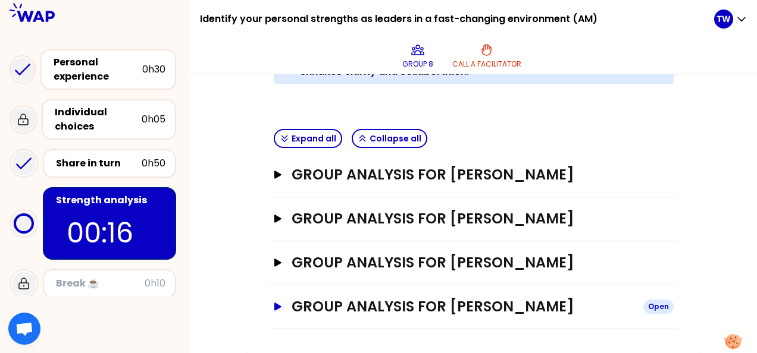
scroll to position [447, 0]
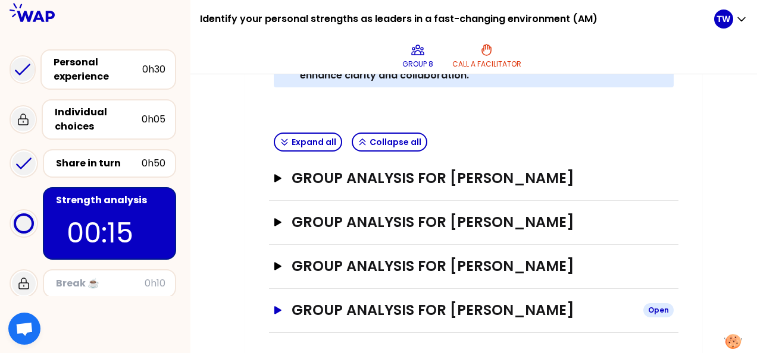
click at [274, 310] on icon "button" at bounding box center [278, 310] width 10 height 8
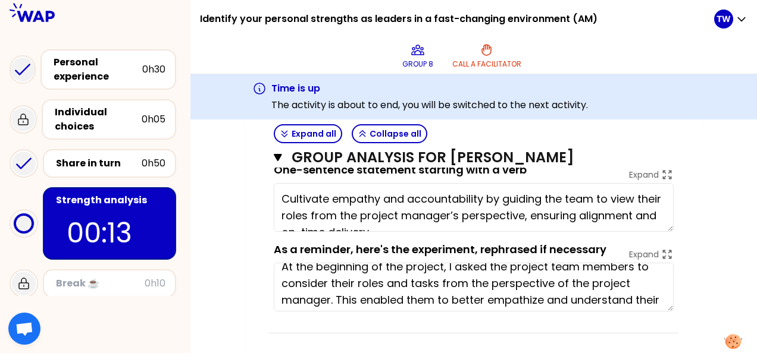
scroll to position [0, 0]
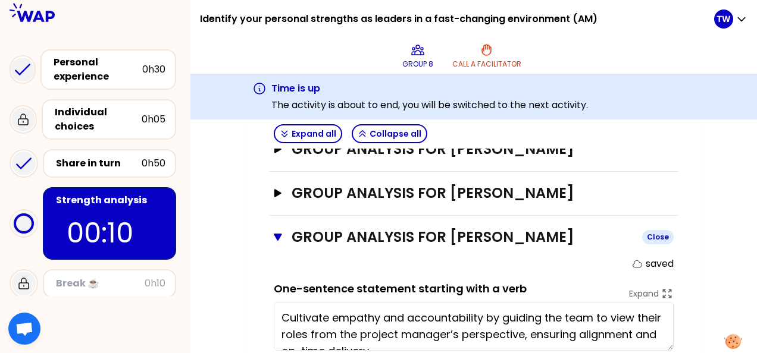
click at [276, 234] on icon "button" at bounding box center [278, 237] width 8 height 7
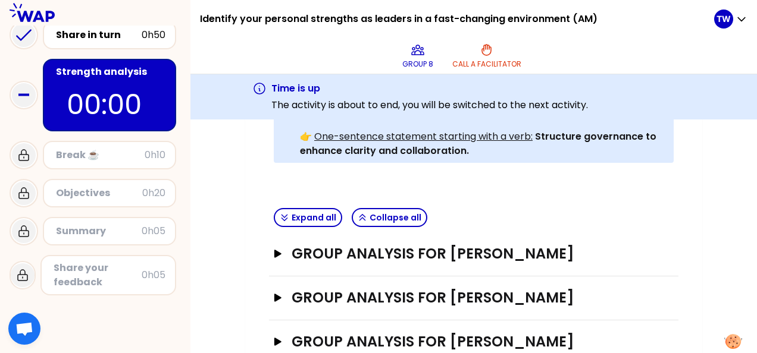
scroll to position [132, 0]
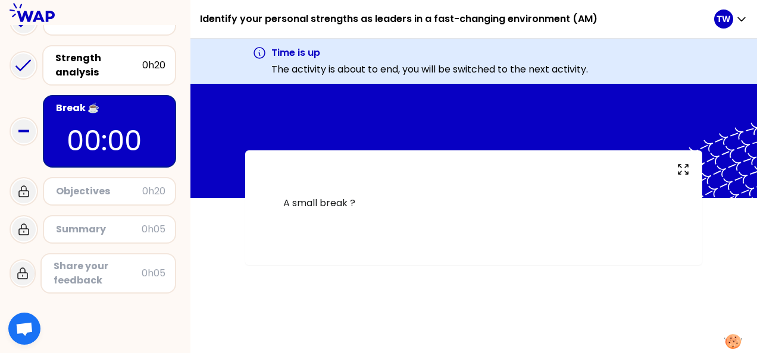
scroll to position [144, 0]
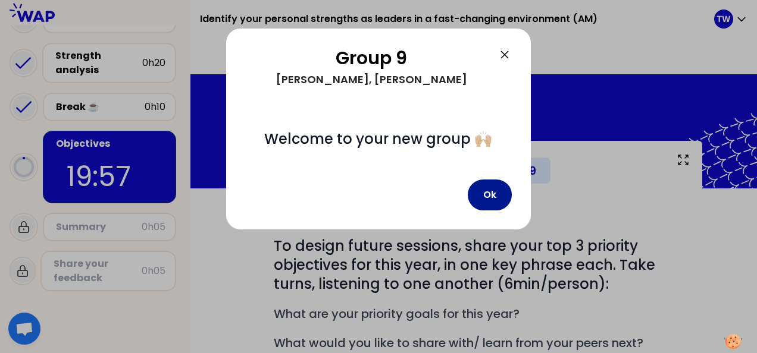
click at [483, 194] on button "Ok" at bounding box center [490, 195] width 44 height 31
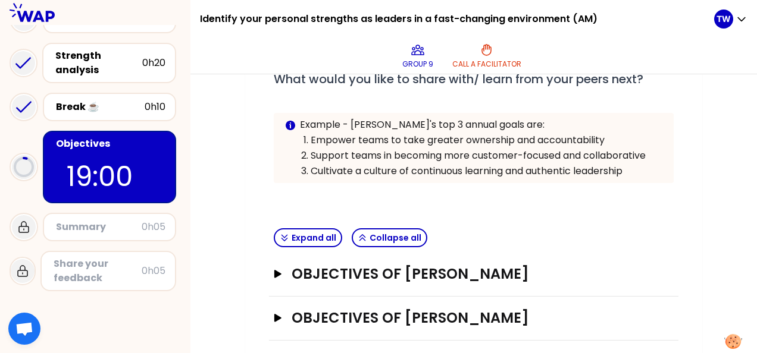
scroll to position [315, 0]
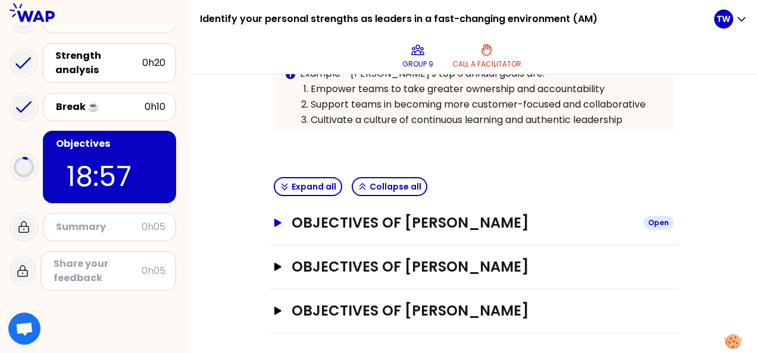
drag, startPoint x: 278, startPoint y: 219, endPoint x: 288, endPoint y: 221, distance: 10.4
click at [278, 219] on icon "button" at bounding box center [277, 223] width 7 height 8
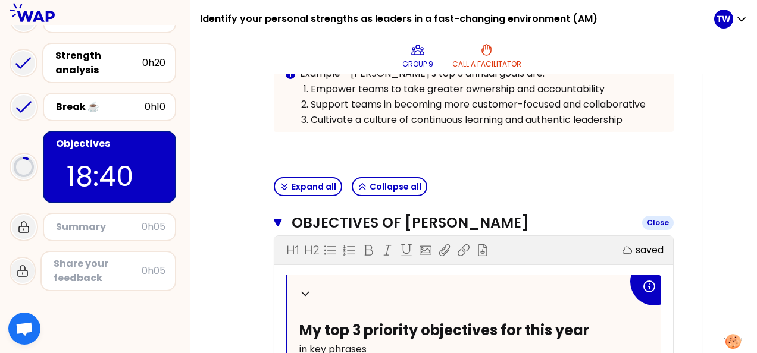
click at [275, 219] on icon "button" at bounding box center [278, 222] width 8 height 7
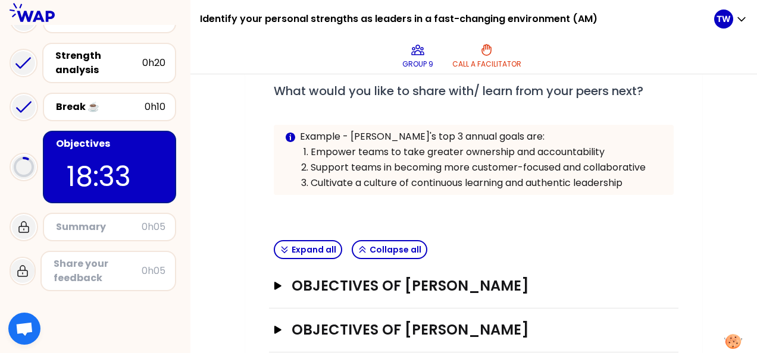
scroll to position [256, 0]
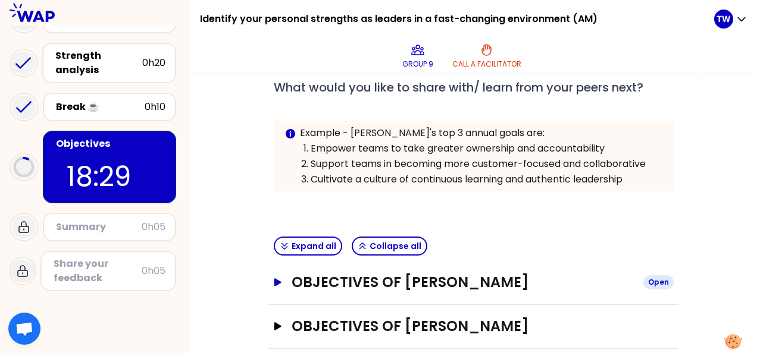
click at [276, 281] on icon "button" at bounding box center [277, 282] width 7 height 8
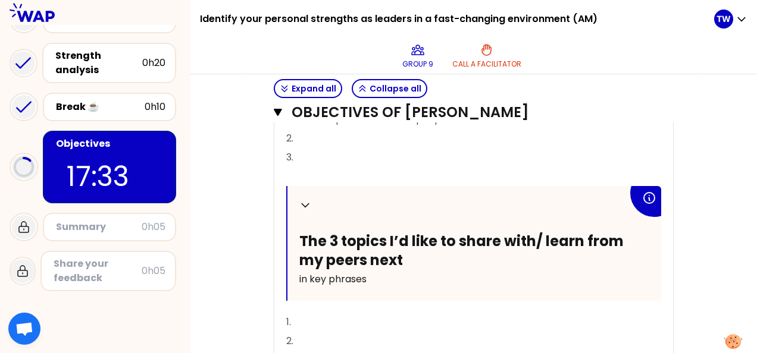
scroll to position [613, 0]
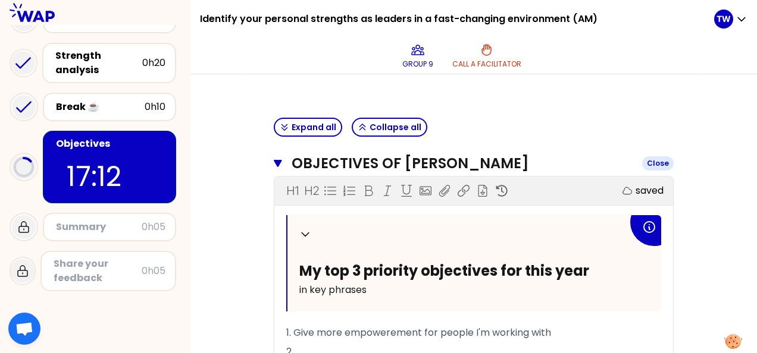
click at [281, 160] on icon "button" at bounding box center [278, 163] width 8 height 7
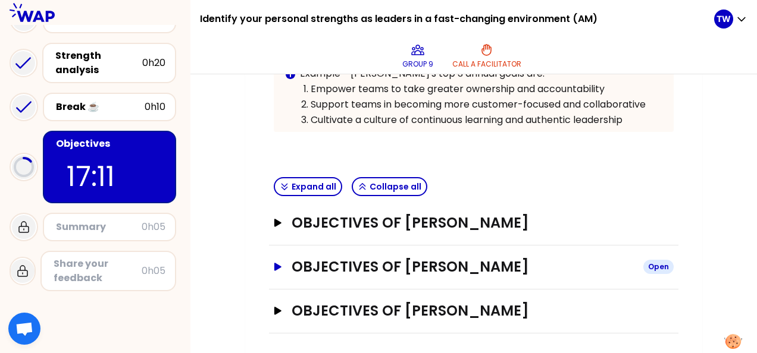
click at [275, 264] on icon "button" at bounding box center [277, 267] width 7 height 8
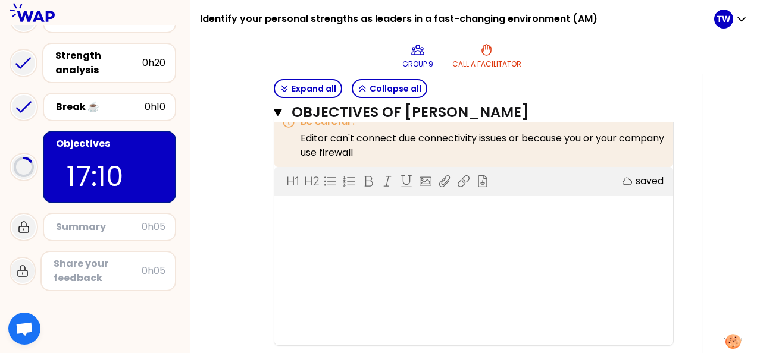
scroll to position [494, 0]
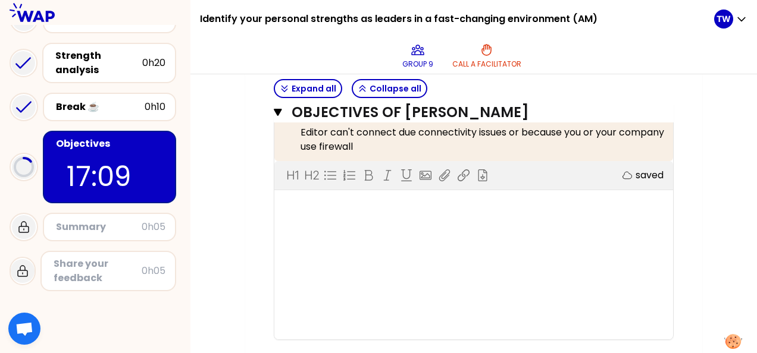
click at [340, 213] on div "H1 H2 Export saved" at bounding box center [473, 250] width 399 height 178
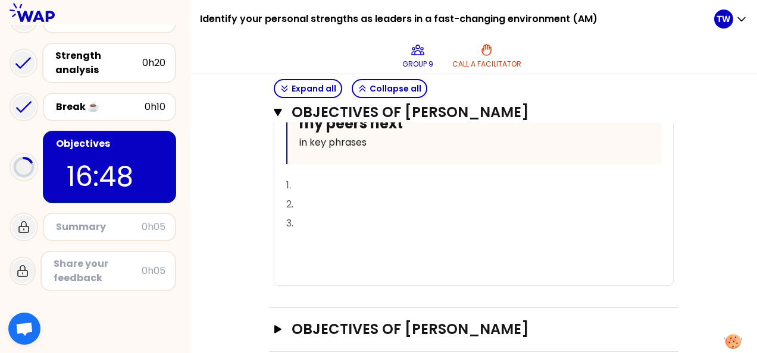
scroll to position [786, 0]
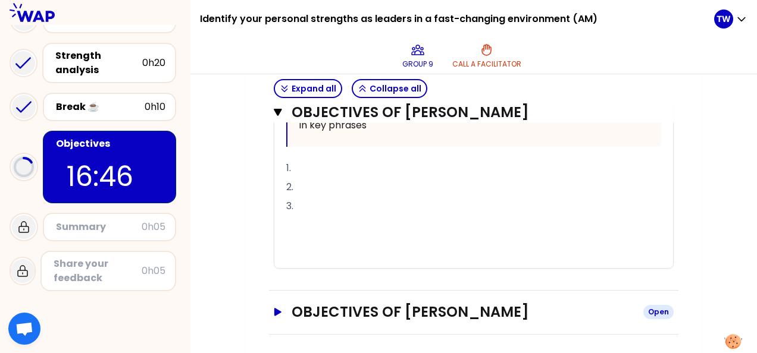
click at [274, 308] on icon "button" at bounding box center [278, 312] width 10 height 8
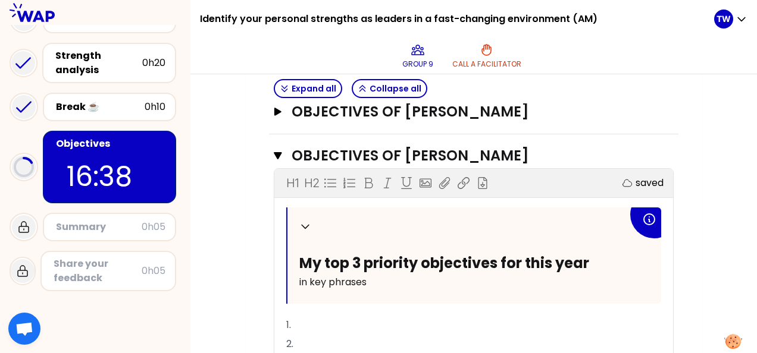
scroll to position [489, 0]
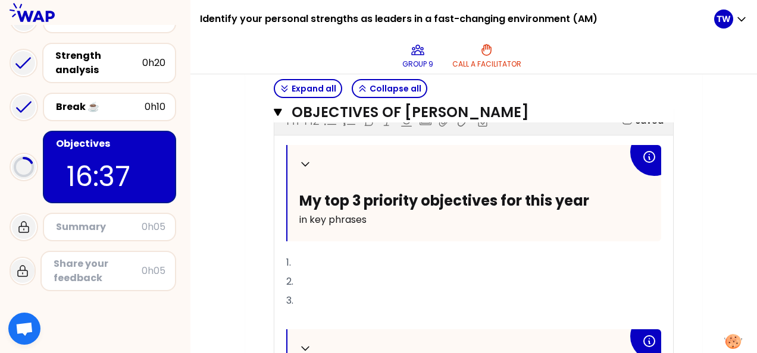
click at [318, 257] on p "1." at bounding box center [473, 262] width 375 height 19
click at [358, 255] on p "1." at bounding box center [473, 262] width 375 height 19
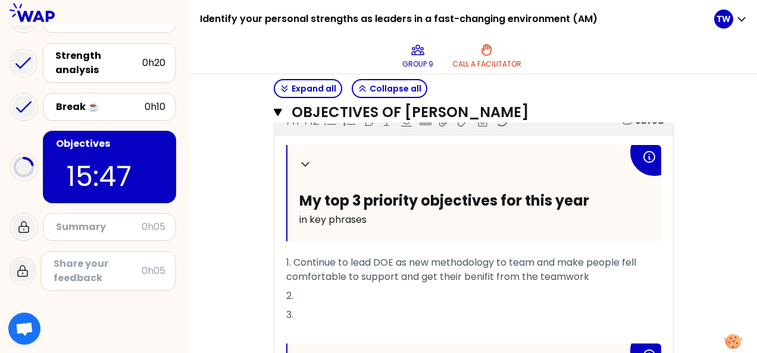
click at [343, 291] on p "2." at bounding box center [473, 296] width 375 height 19
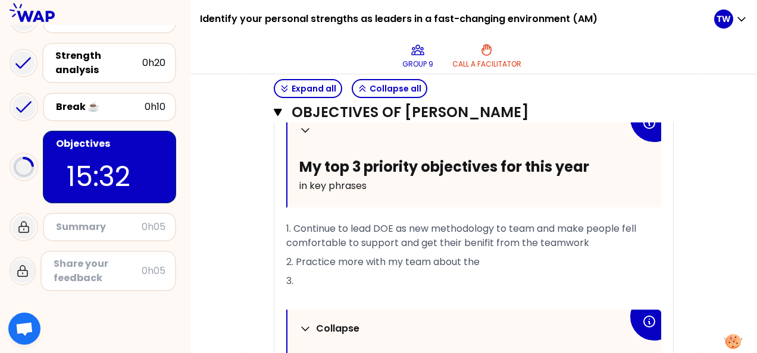
scroll to position [548, 0]
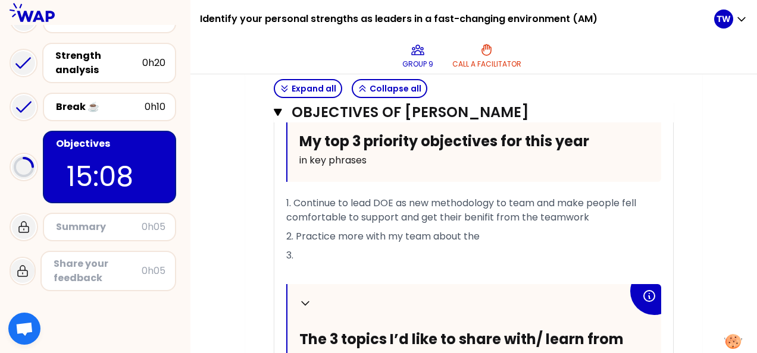
click at [506, 231] on p "2. Practice more with my team about the" at bounding box center [473, 236] width 375 height 19
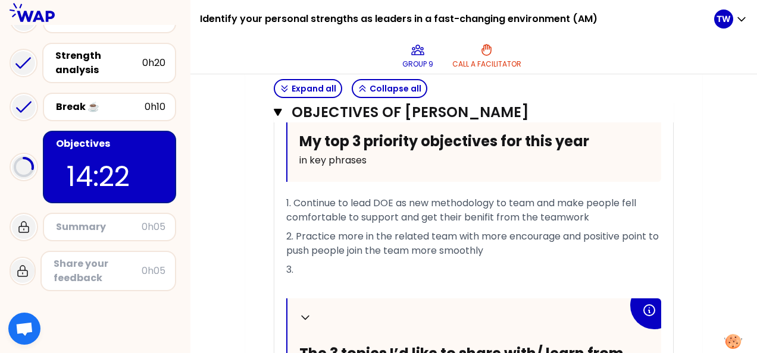
click at [352, 266] on p "3." at bounding box center [473, 270] width 375 height 19
click at [362, 231] on span "2. Practice more in the related team with more encourage and positive point to …" at bounding box center [473, 244] width 375 height 28
click at [350, 268] on p "3." at bounding box center [473, 270] width 375 height 19
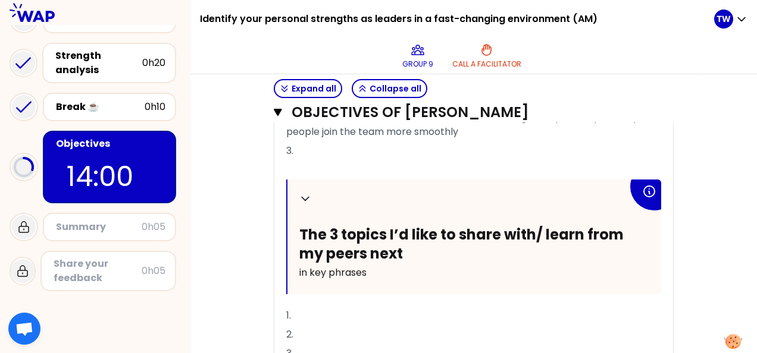
scroll to position [727, 0]
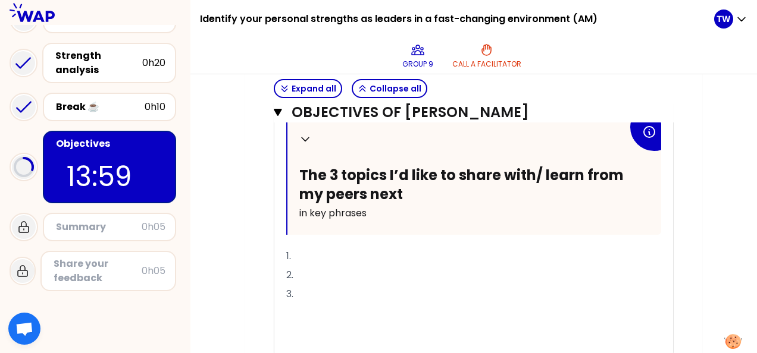
click at [343, 254] on p "1." at bounding box center [473, 256] width 375 height 19
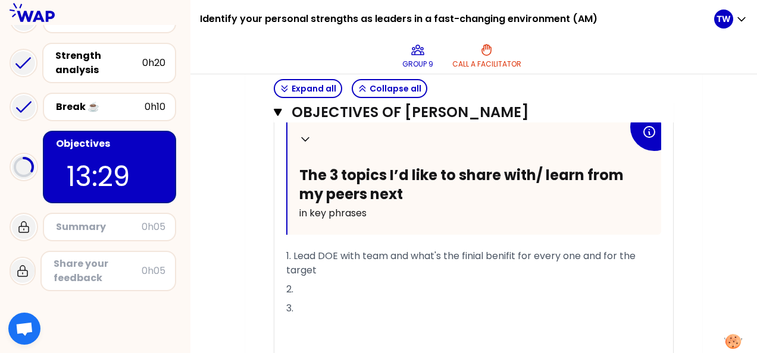
click at [347, 287] on p "2." at bounding box center [473, 289] width 375 height 19
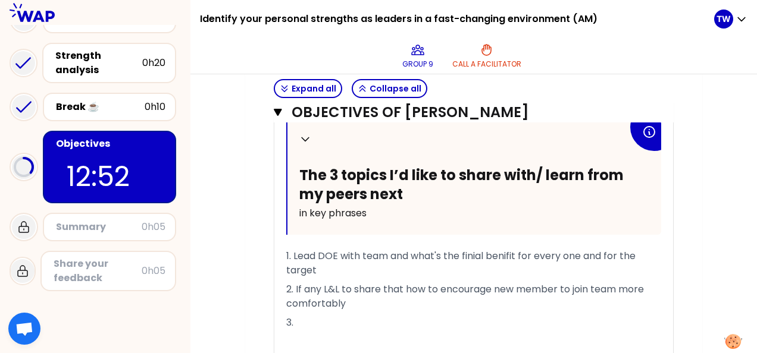
click at [324, 321] on p "3." at bounding box center [473, 322] width 375 height 19
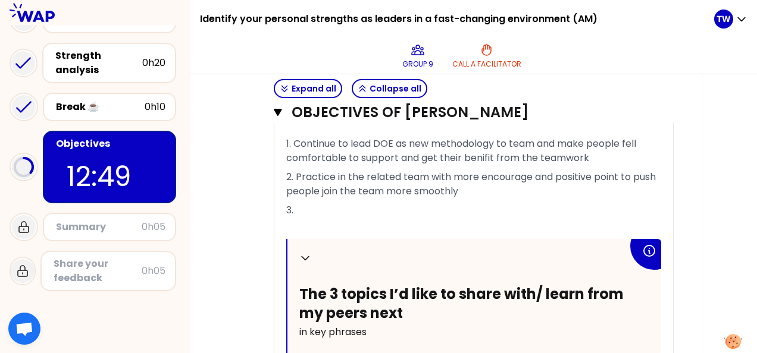
scroll to position [548, 0]
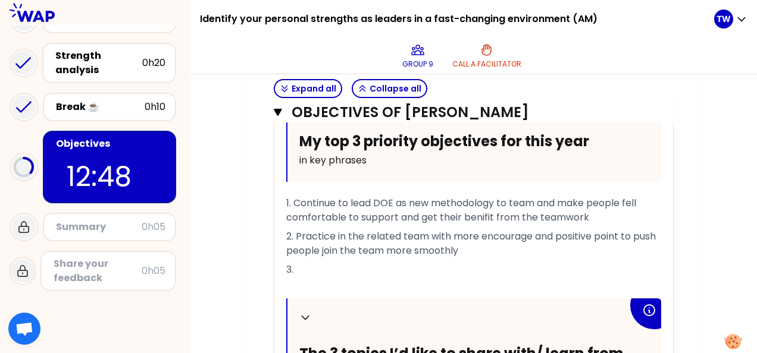
click at [338, 264] on p "3." at bounding box center [473, 270] width 375 height 19
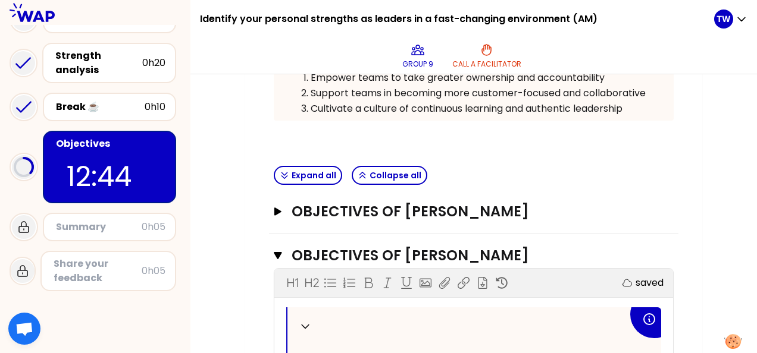
scroll to position [311, 0]
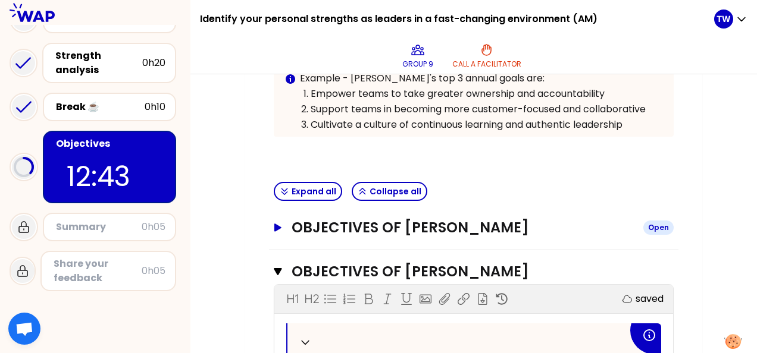
click at [278, 225] on icon "button" at bounding box center [277, 228] width 7 height 8
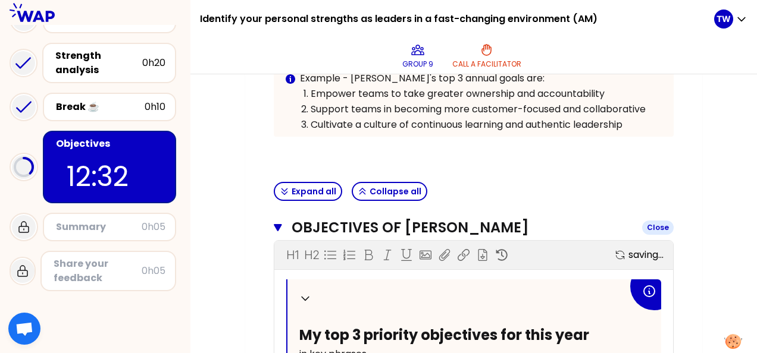
click at [277, 224] on icon "button" at bounding box center [278, 227] width 8 height 7
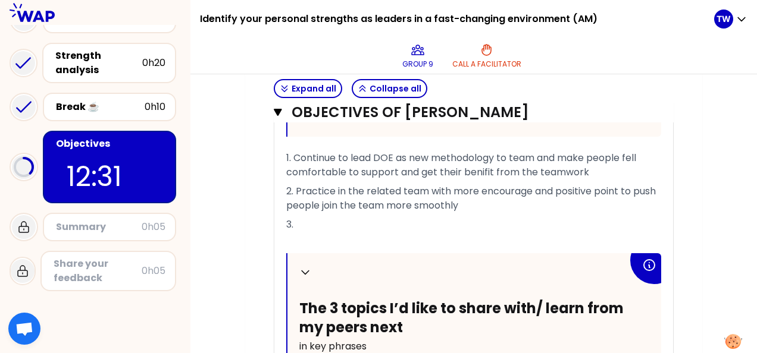
scroll to position [608, 0]
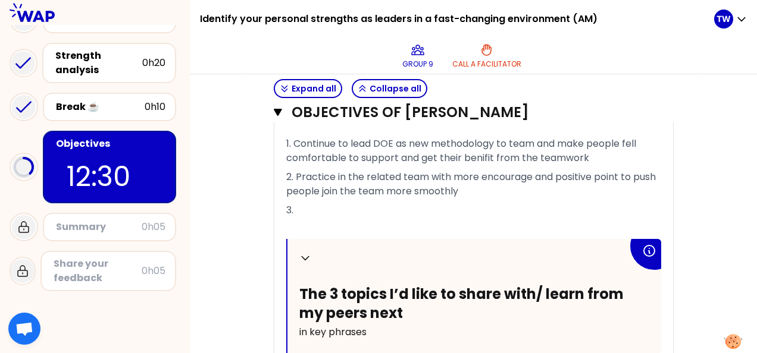
click at [347, 207] on p "3." at bounding box center [473, 210] width 375 height 19
click at [325, 203] on p "3." at bounding box center [473, 210] width 375 height 19
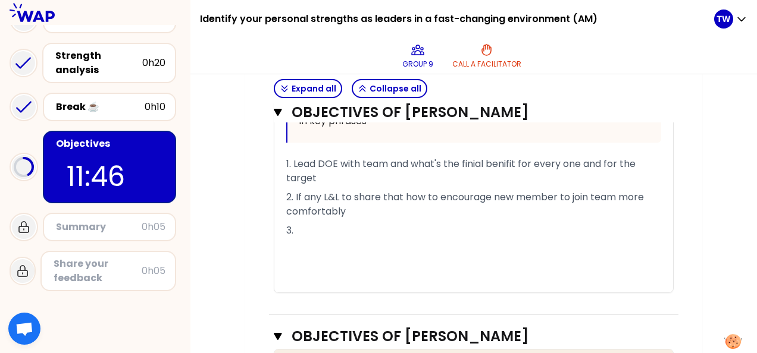
scroll to position [846, 0]
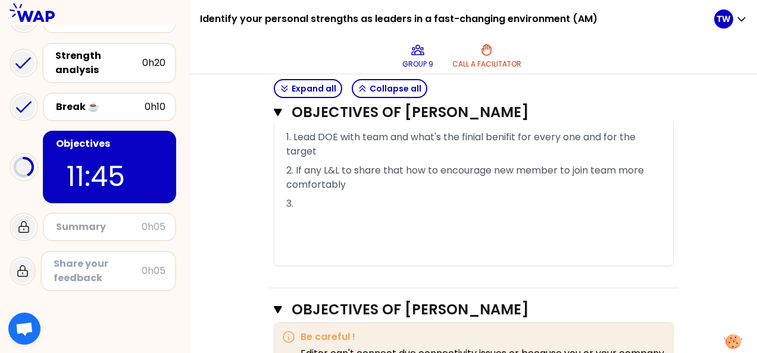
click at [328, 206] on p "3." at bounding box center [473, 204] width 375 height 19
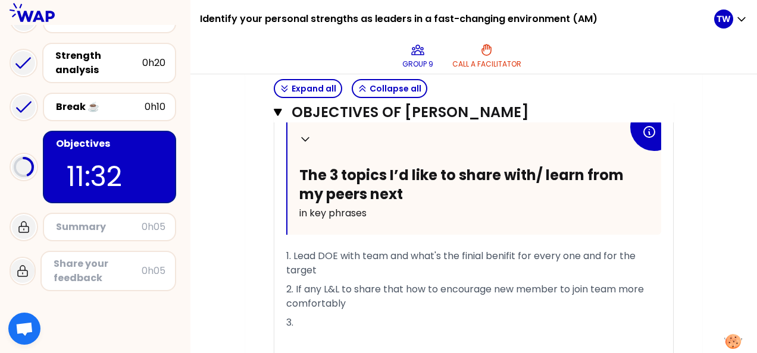
scroll to position [786, 0]
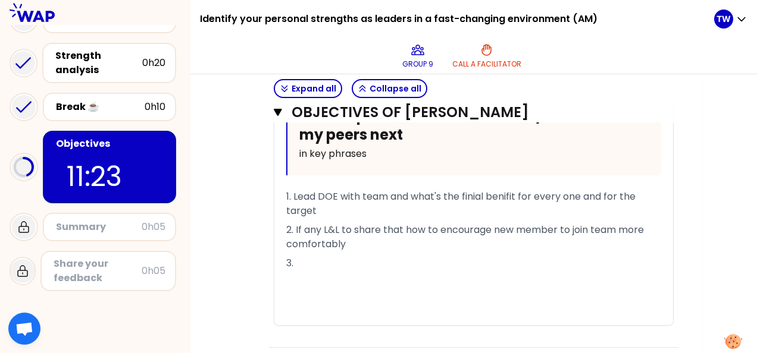
click at [477, 190] on span "1. Lead DOE with team and what's the finial benifit for every one and for the t…" at bounding box center [462, 204] width 352 height 28
click at [492, 227] on span "2. If any L&L to share that how to encourage new member to join team more comfo…" at bounding box center [466, 237] width 360 height 28
click at [365, 255] on p "3." at bounding box center [473, 263] width 375 height 19
click at [341, 261] on p "3." at bounding box center [473, 263] width 375 height 19
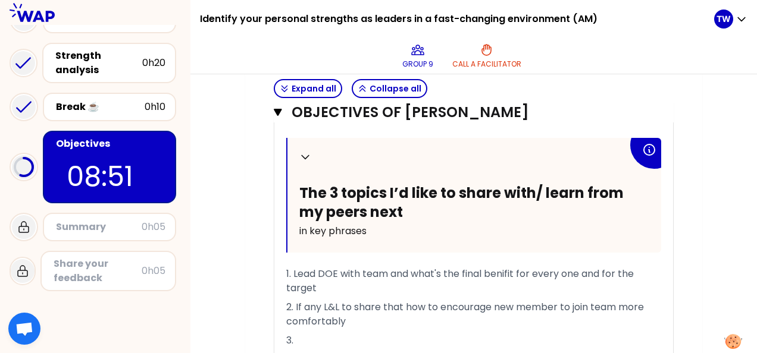
scroll to position [727, 0]
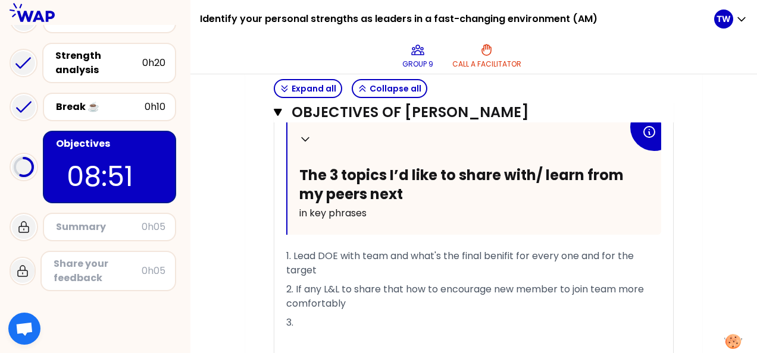
click at [360, 316] on p "3." at bounding box center [473, 322] width 375 height 19
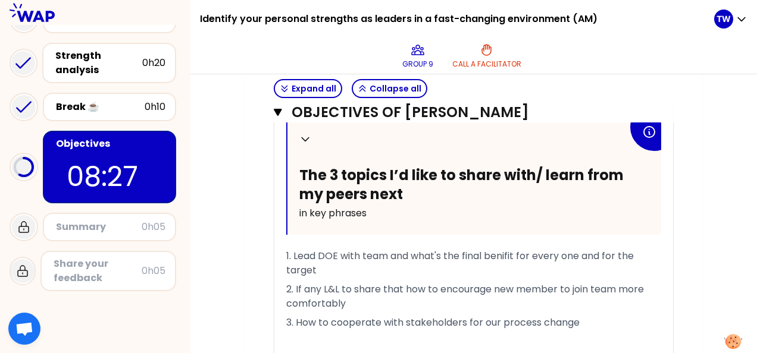
click at [482, 316] on span "3. How to cooperate with stakeholders for our process change" at bounding box center [432, 323] width 293 height 14
click at [494, 305] on p "2. If any L&L to share that how to encourage new member to join team more comfo…" at bounding box center [473, 296] width 375 height 33
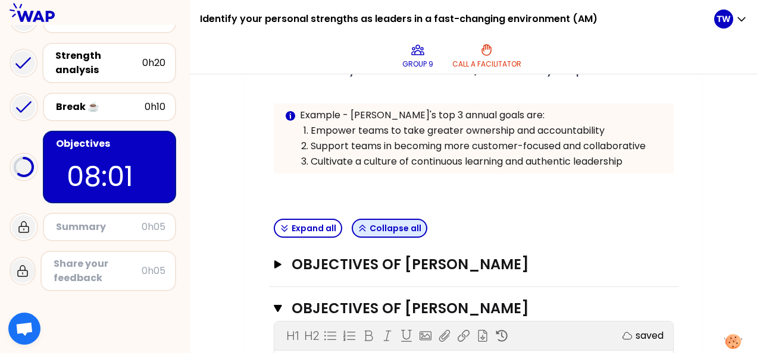
scroll to position [251, 0]
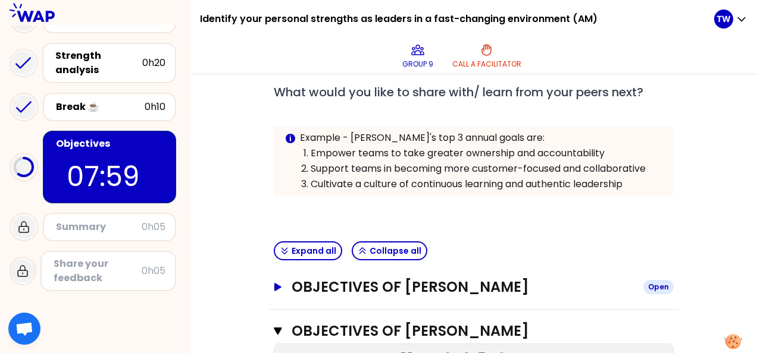
click at [276, 284] on icon "button" at bounding box center [277, 287] width 7 height 8
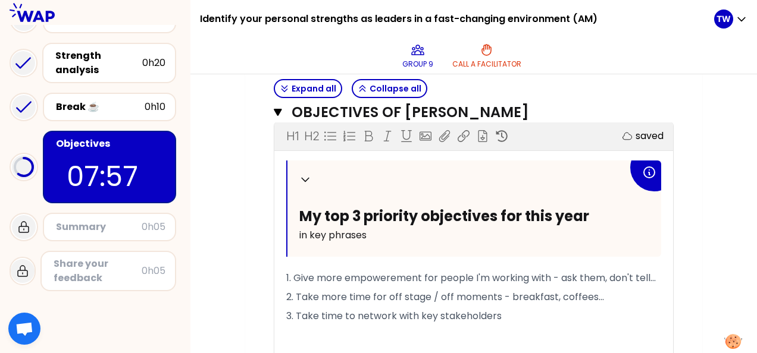
scroll to position [489, 0]
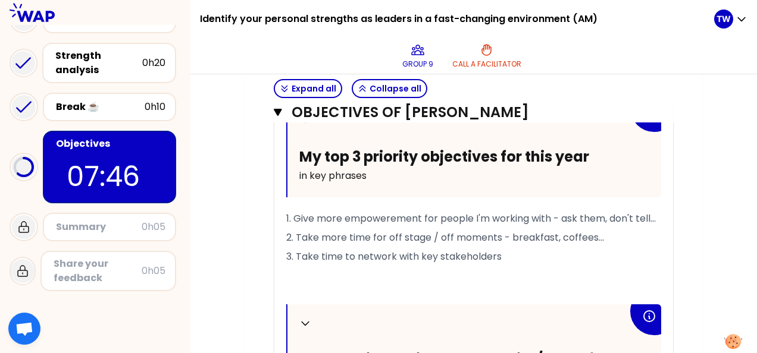
click at [377, 214] on span "1. Give more empowerement for people I'm working with - ask them, don't tell..." at bounding box center [470, 219] width 369 height 14
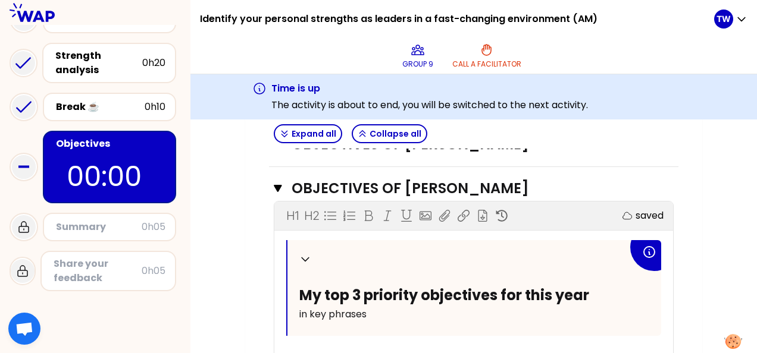
scroll to position [1560, 0]
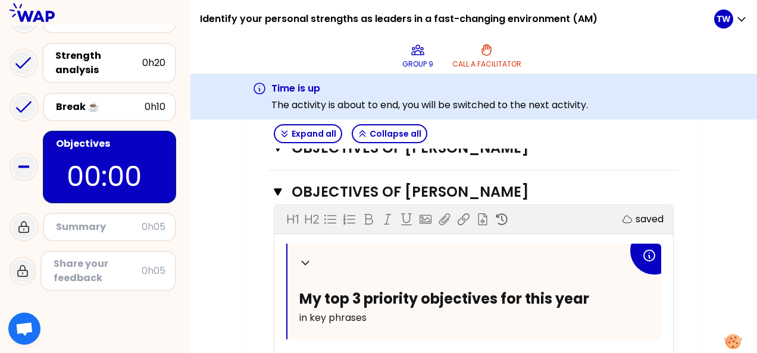
drag, startPoint x: 278, startPoint y: 184, endPoint x: 300, endPoint y: 203, distance: 28.7
click at [278, 189] on icon "button" at bounding box center [278, 192] width 8 height 7
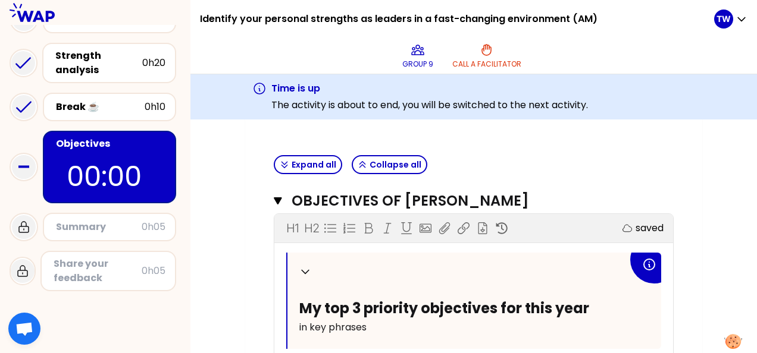
scroll to position [309, 0]
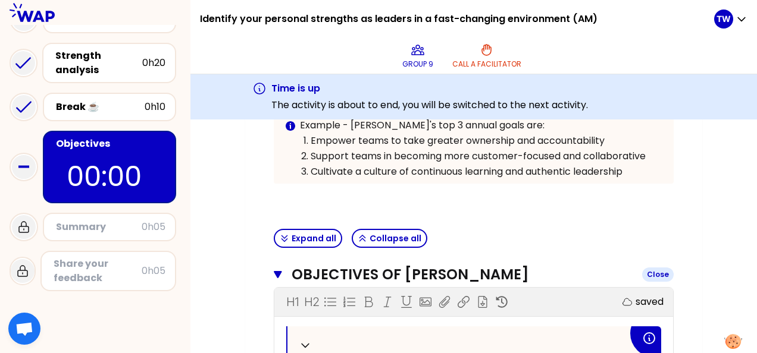
click at [277, 271] on icon "button" at bounding box center [278, 274] width 8 height 7
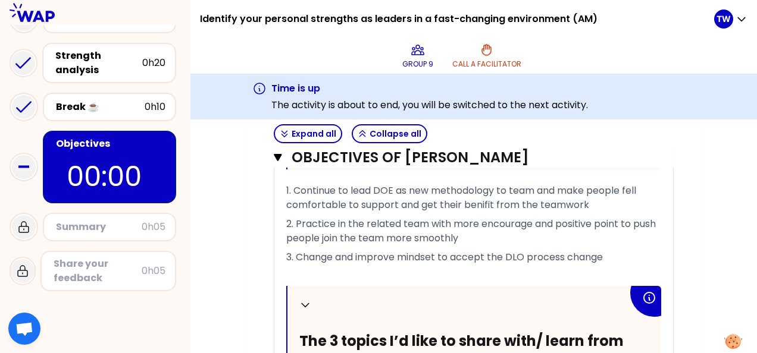
scroll to position [606, 0]
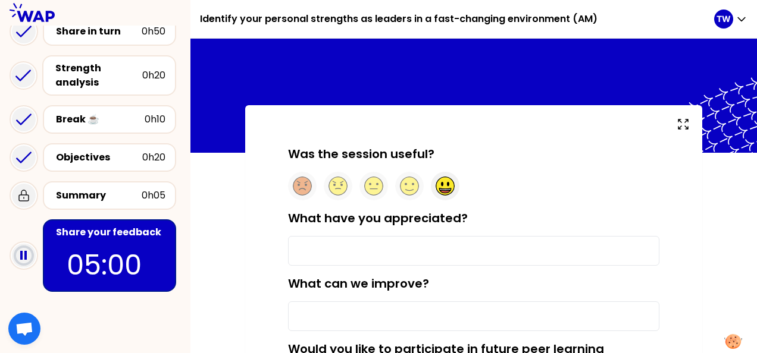
click at [449, 187] on circle at bounding box center [445, 186] width 18 height 18
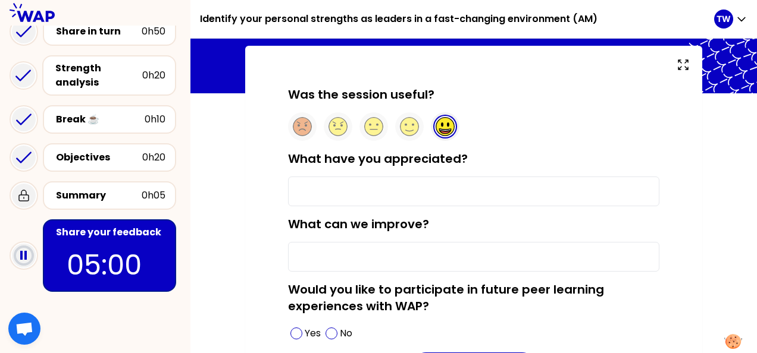
click at [370, 195] on input "What have you appreciated?" at bounding box center [473, 192] width 371 height 30
type input "Learn more colleagues in Group side and talk with them"
click at [372, 253] on input "What can we improve?" at bounding box center [473, 257] width 371 height 30
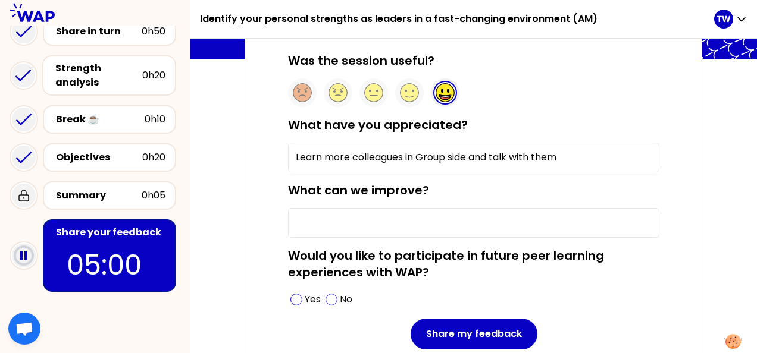
scroll to position [119, 0]
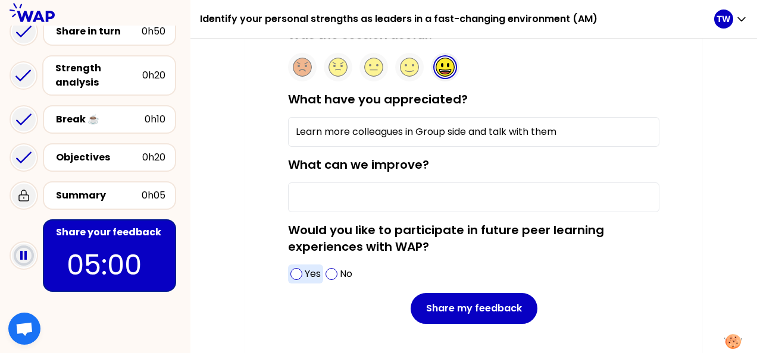
click at [296, 274] on span at bounding box center [296, 274] width 12 height 12
click at [328, 197] on input "What can we improve?" at bounding box center [473, 198] width 371 height 30
type input "N"
click at [325, 205] on input "What can we improve?" at bounding box center [473, 198] width 371 height 30
type input "M"
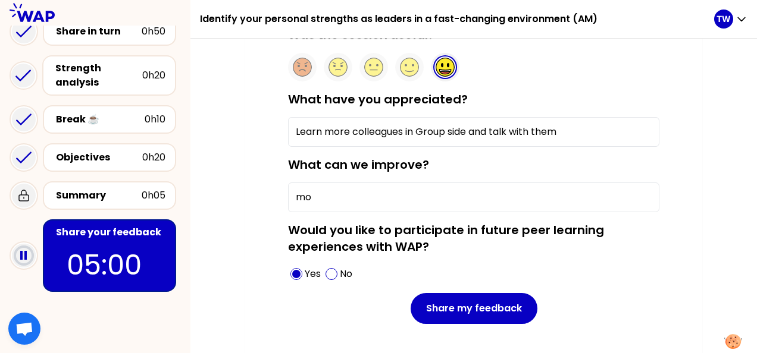
type input "m"
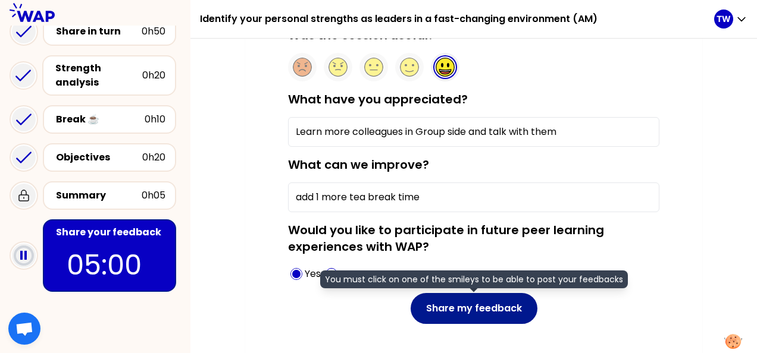
type input "add 1 more tea break time"
click at [462, 296] on button "Share my feedback" at bounding box center [473, 308] width 127 height 31
click at [472, 306] on button "Share my feedback" at bounding box center [473, 308] width 127 height 31
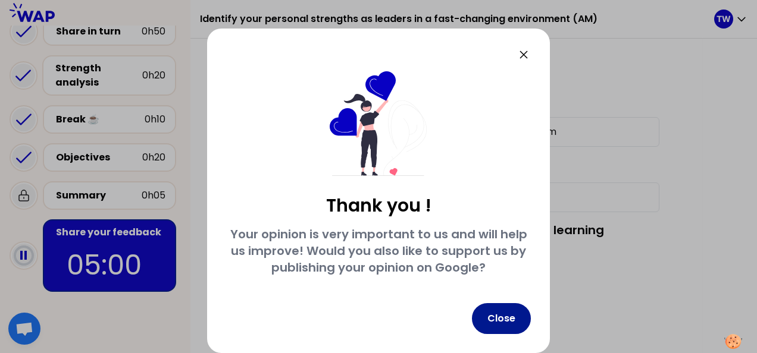
click at [508, 320] on button "Close" at bounding box center [501, 318] width 59 height 31
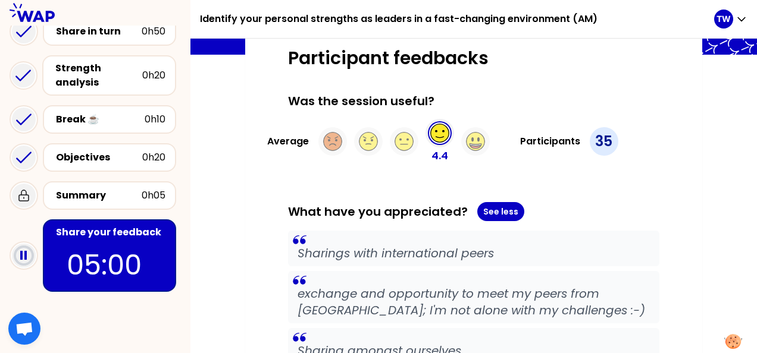
scroll to position [0, 0]
